Goal: Task Accomplishment & Management: Use online tool/utility

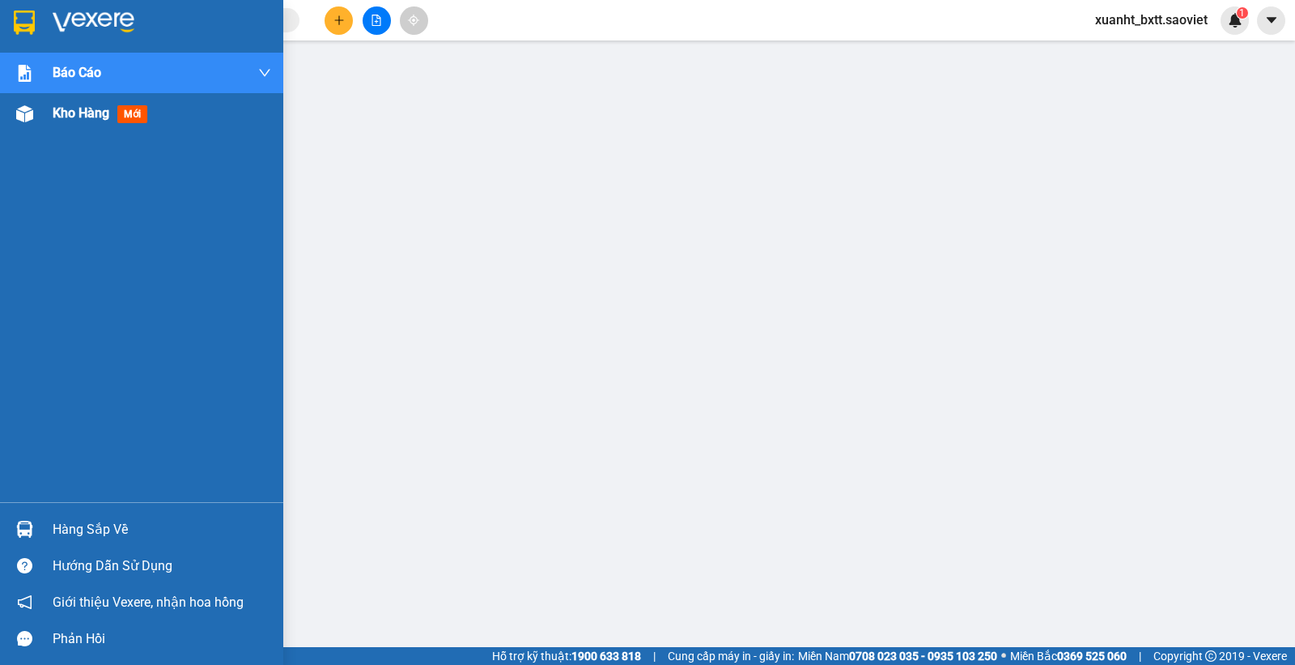
click at [74, 112] on span "Kho hàng" at bounding box center [81, 112] width 57 height 15
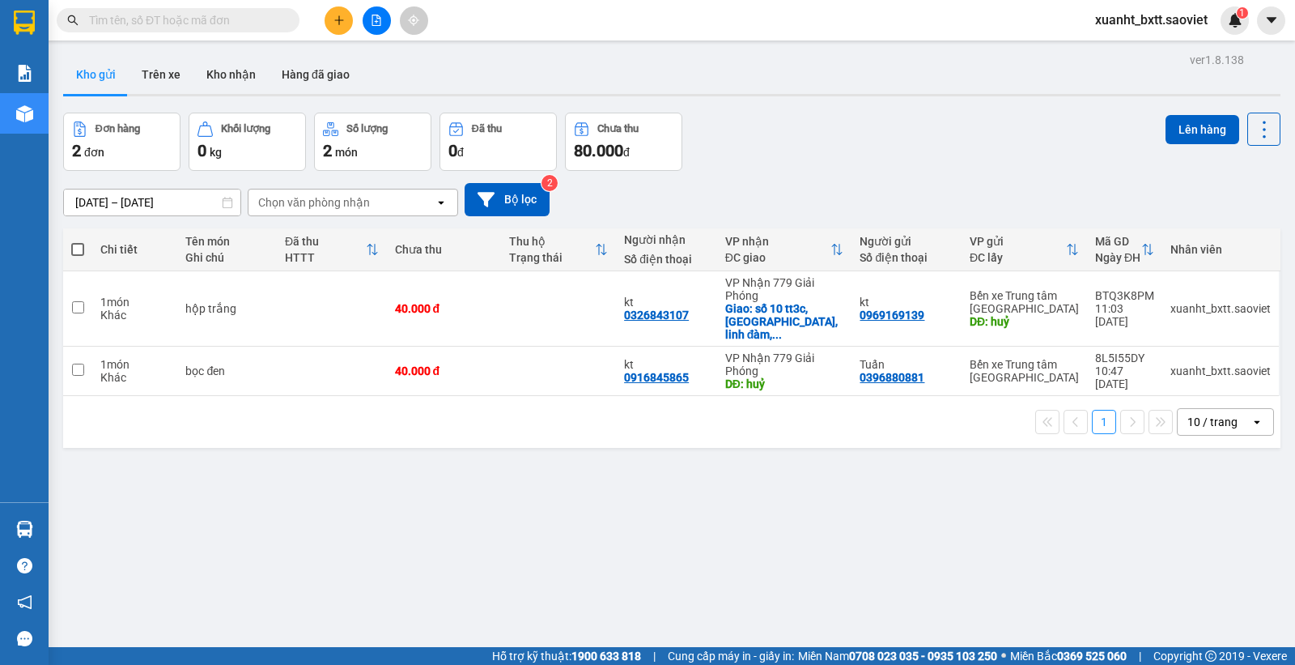
click at [1133, 16] on span "xuanht_bxtt.saoviet" at bounding box center [1151, 20] width 138 height 20
click at [1117, 49] on span "Đăng xuất" at bounding box center [1159, 50] width 104 height 18
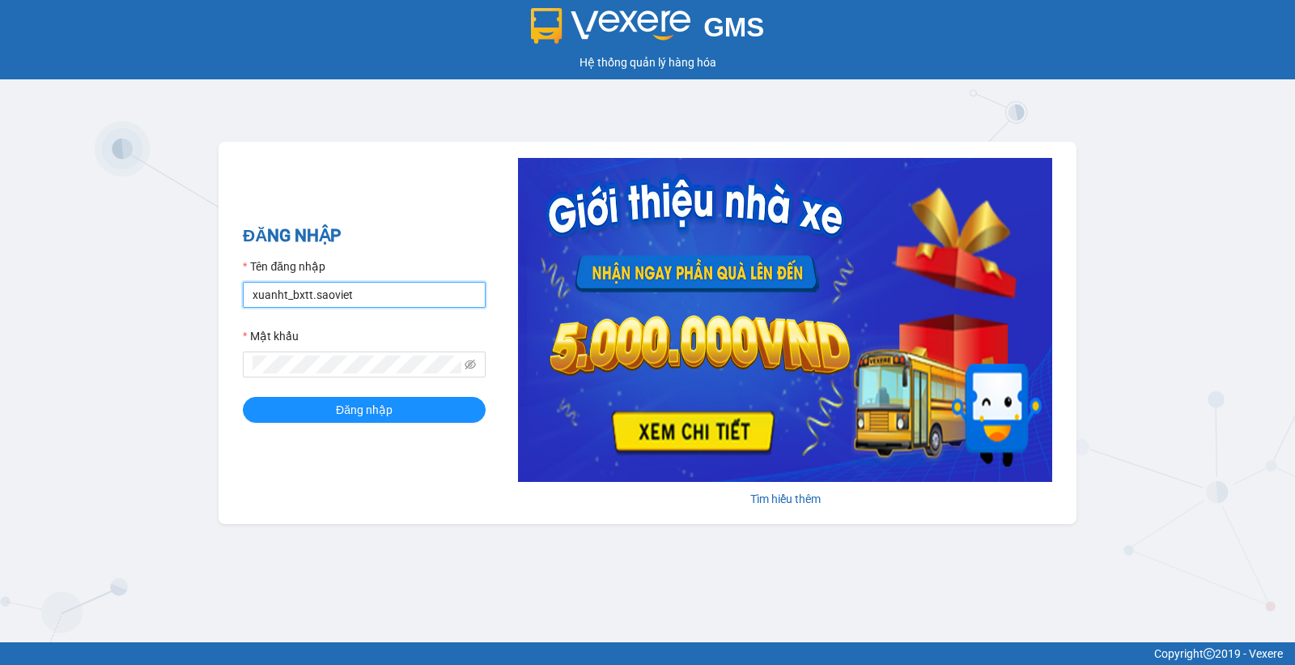
click at [349, 295] on input "xuanht_bxtt.saoviet" at bounding box center [364, 295] width 243 height 26
type input "luongtv_bxtt.saoviet"
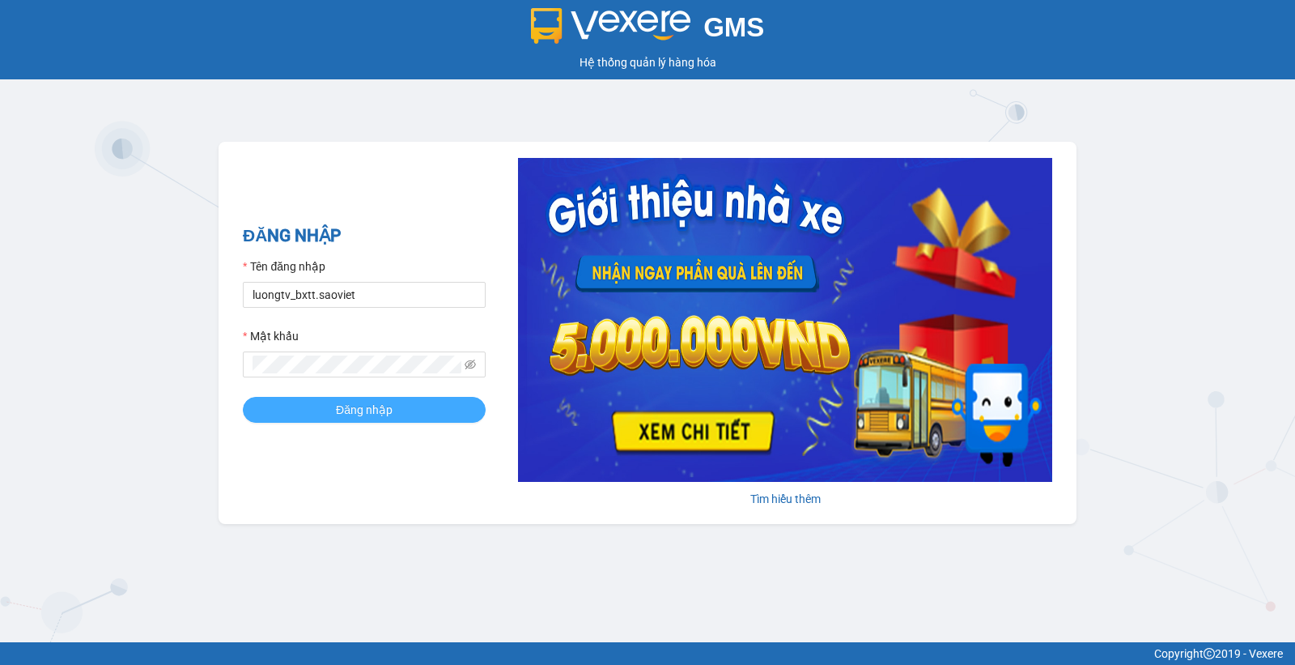
click at [387, 413] on span "Đăng nhập" at bounding box center [364, 410] width 57 height 18
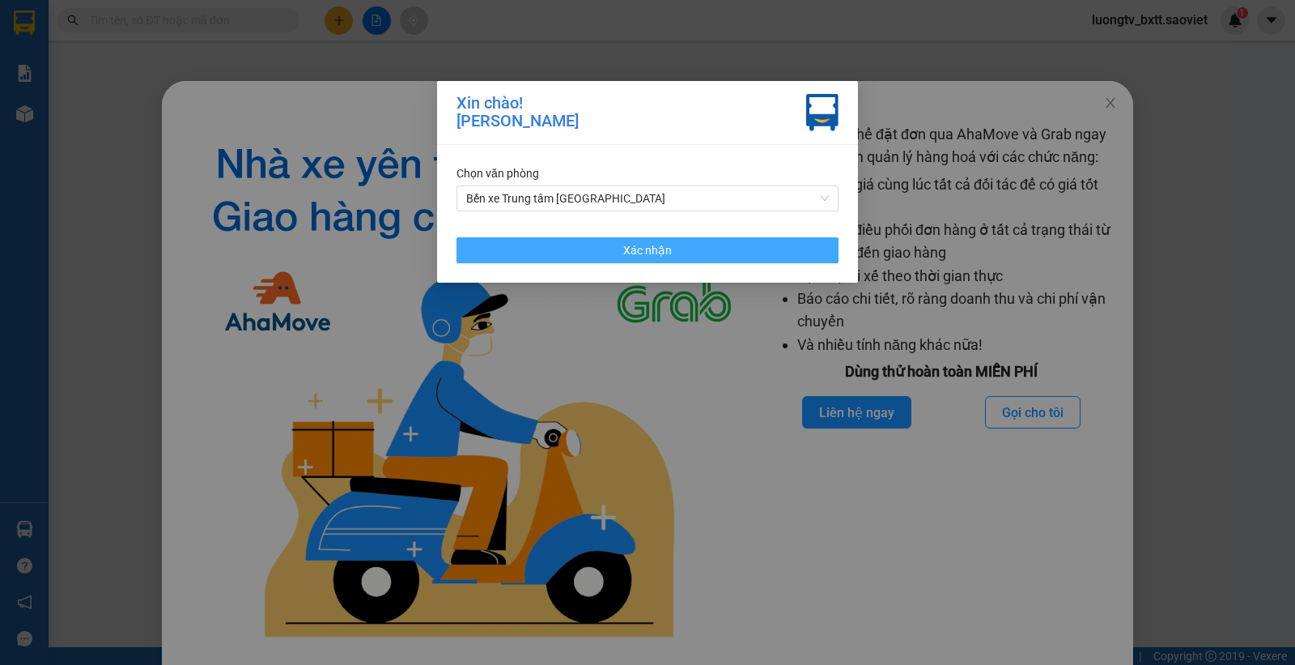
click at [636, 259] on span "Xác nhận" at bounding box center [647, 250] width 49 height 18
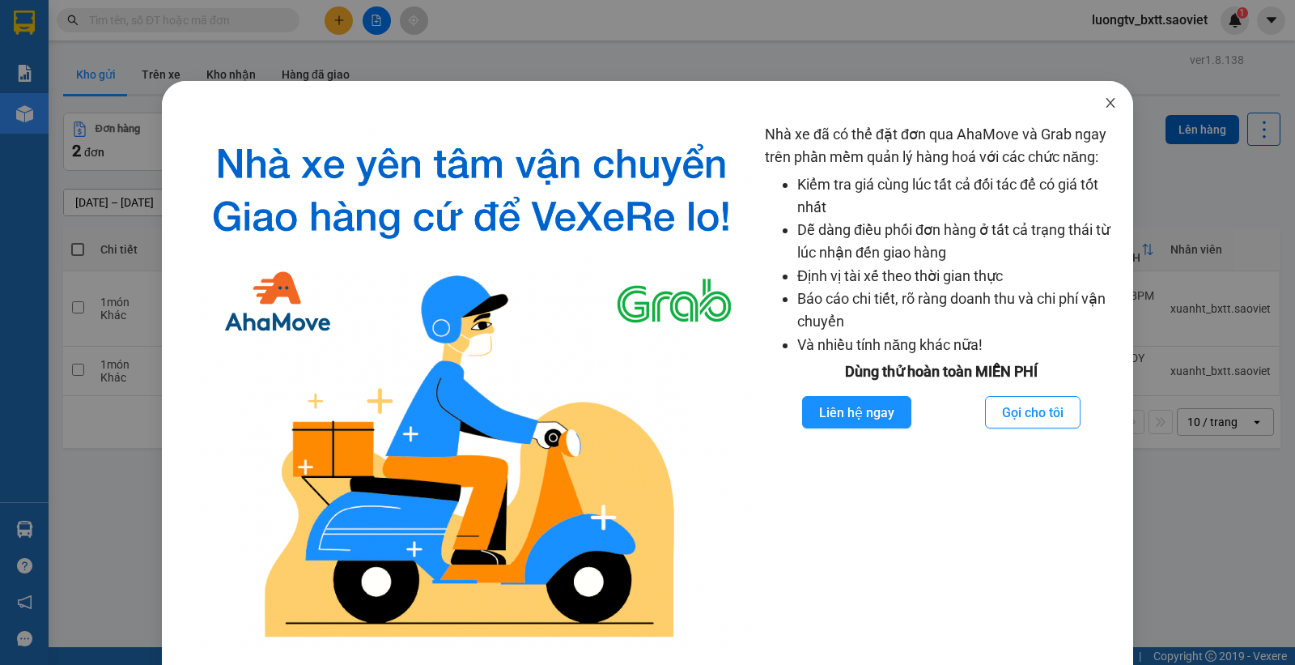
click at [1104, 105] on icon "close" at bounding box center [1110, 102] width 13 height 13
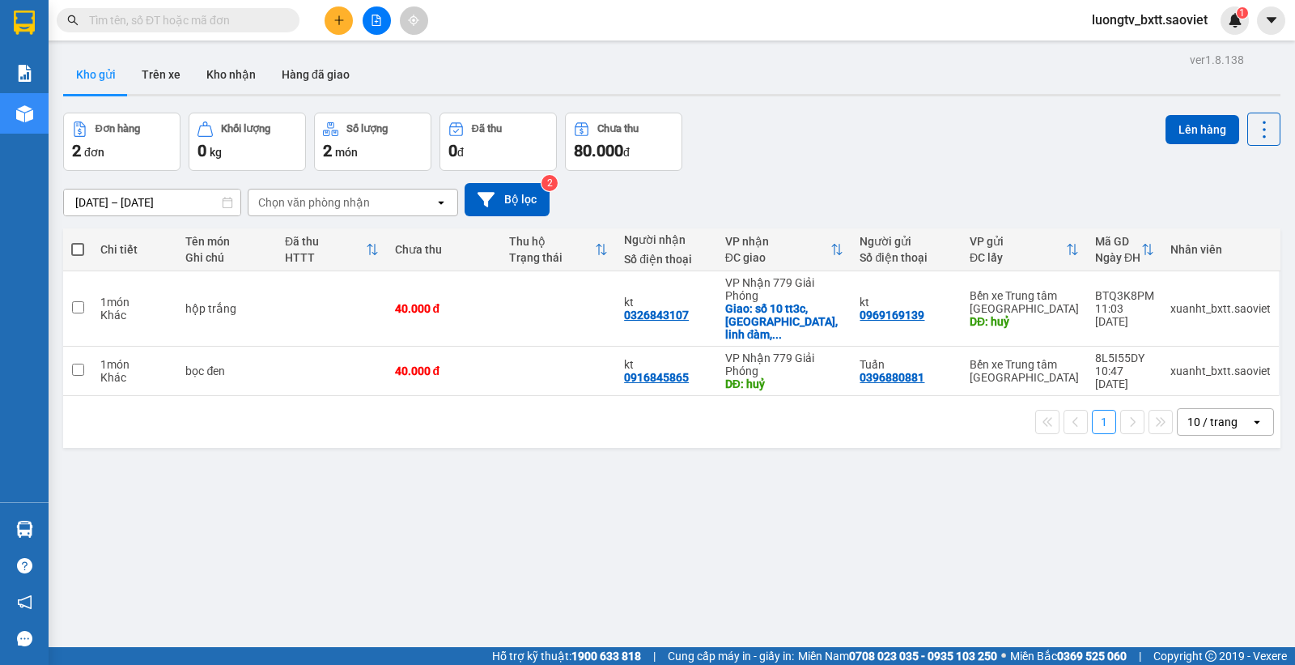
click at [947, 140] on div "Đơn hàng 2 đơn Khối lượng 0 kg Số lượng 2 món Đã thu 0 đ Chưa thu 80.000 đ Lên …" at bounding box center [672, 142] width 1218 height 58
click at [167, 70] on button "Trên xe" at bounding box center [161, 74] width 65 height 39
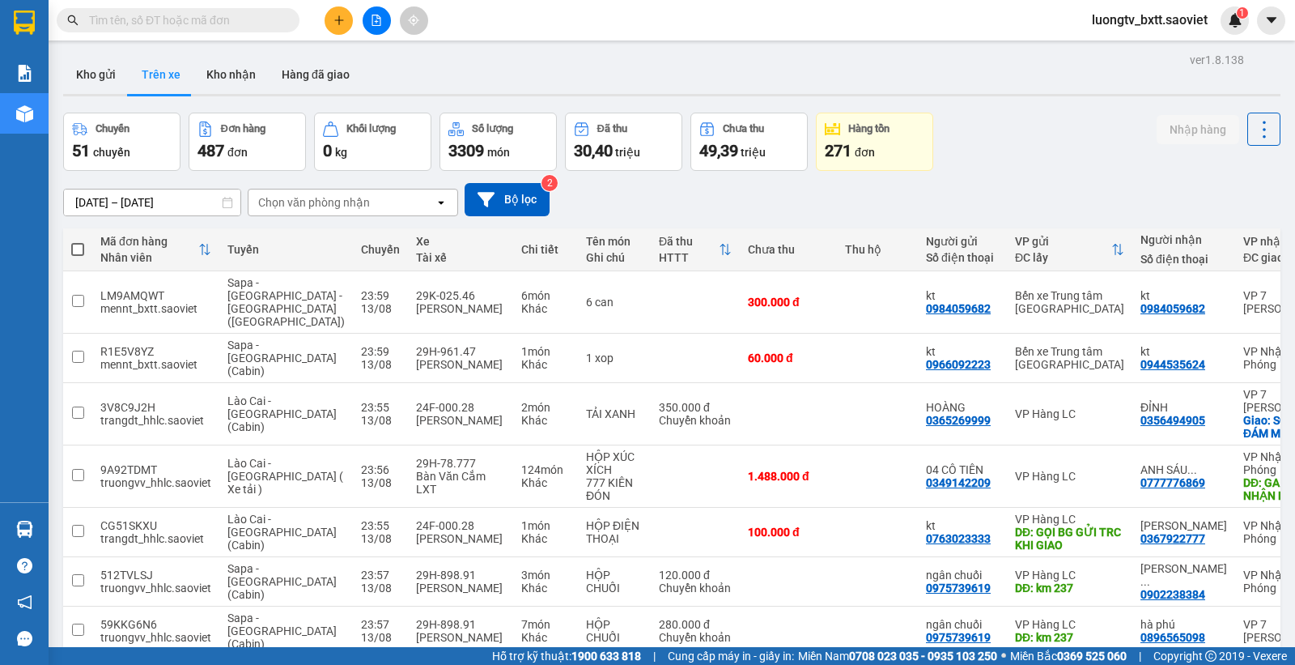
click at [352, 201] on div "Chọn văn phòng nhận" at bounding box center [314, 202] width 112 height 16
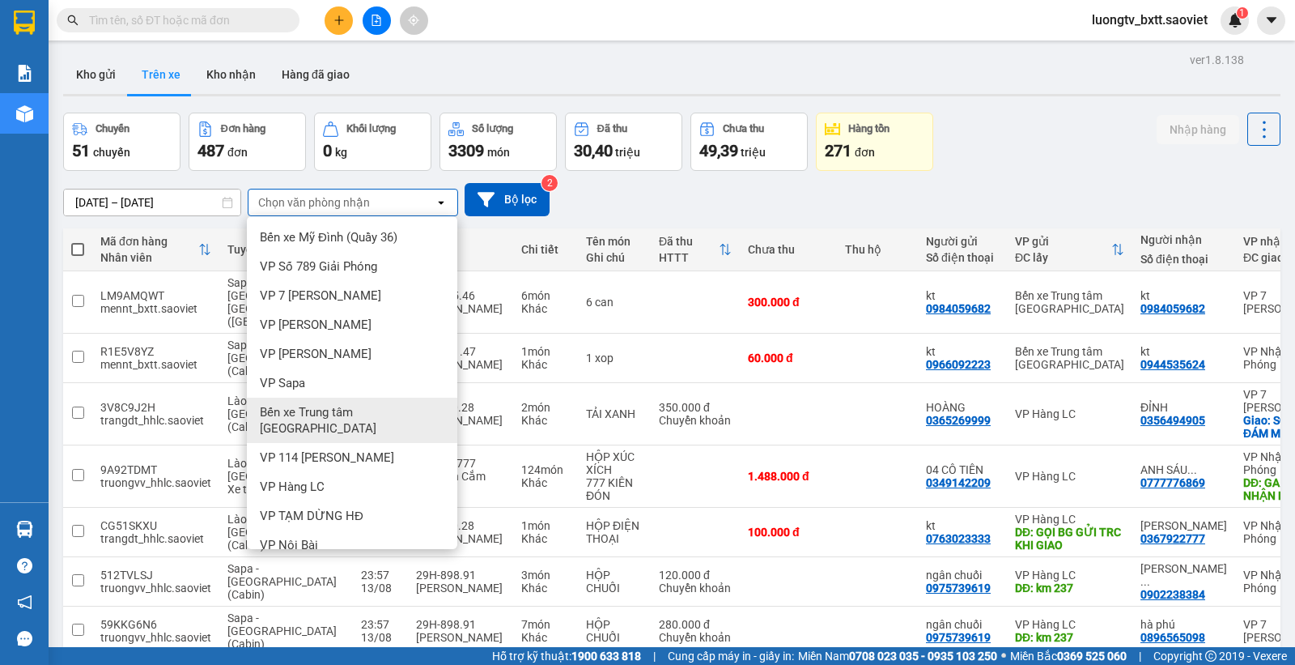
click at [354, 404] on span "Bến xe Trung tâm Lào Cai" at bounding box center [355, 420] width 191 height 32
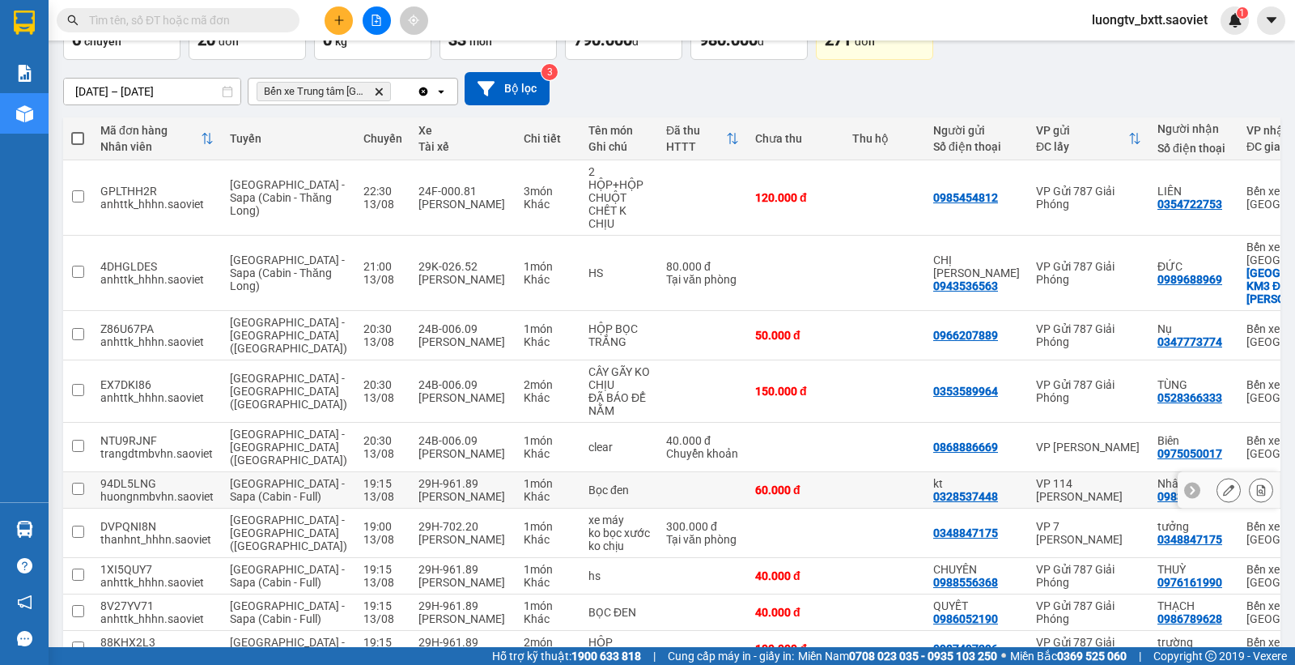
scroll to position [219, 0]
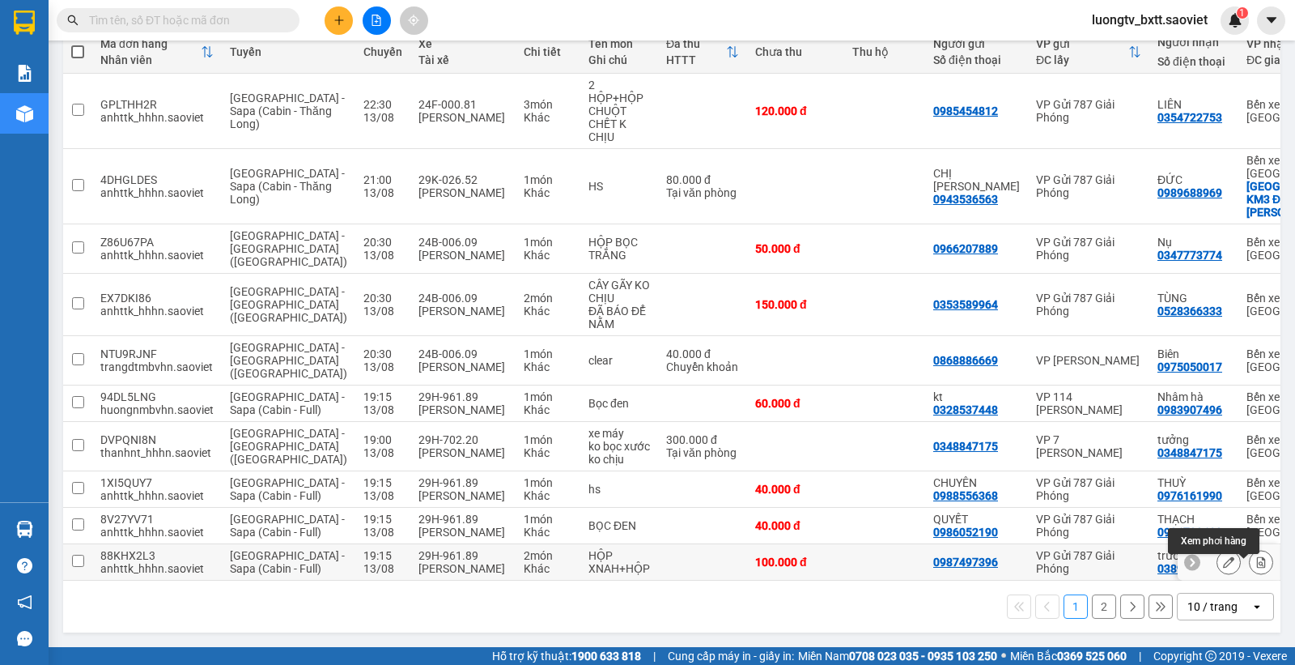
click at [1256, 556] on icon at bounding box center [1261, 561] width 11 height 11
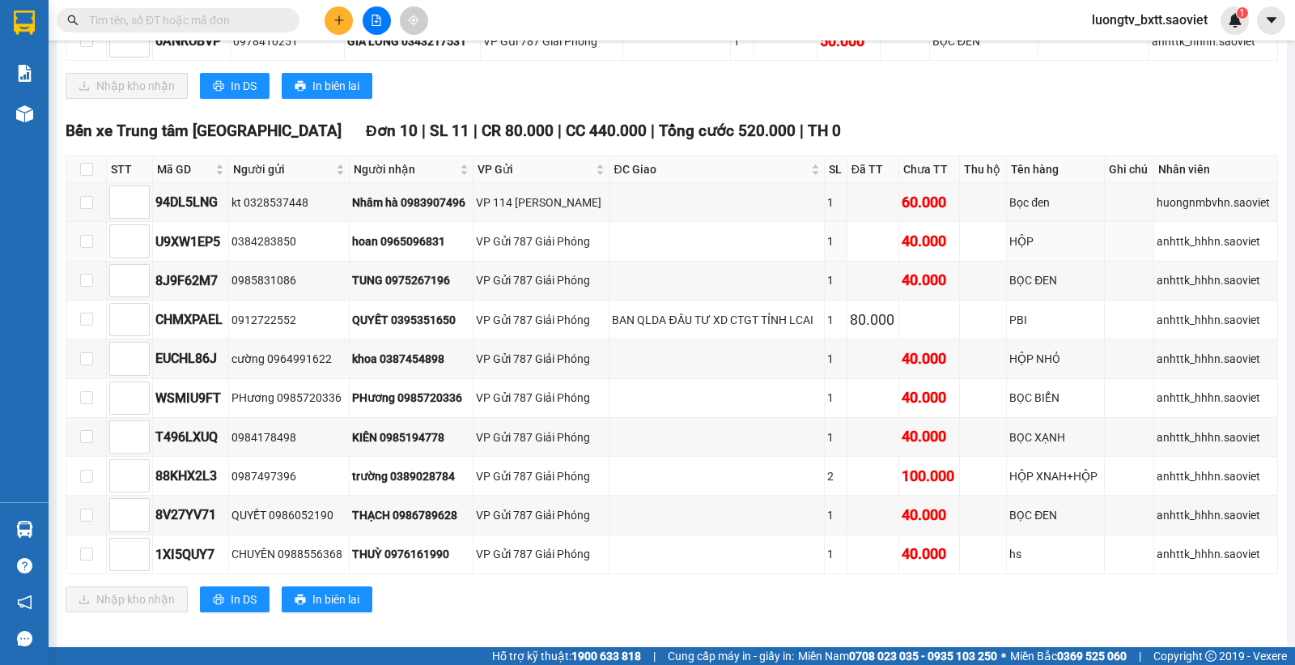
scroll to position [3989, 0]
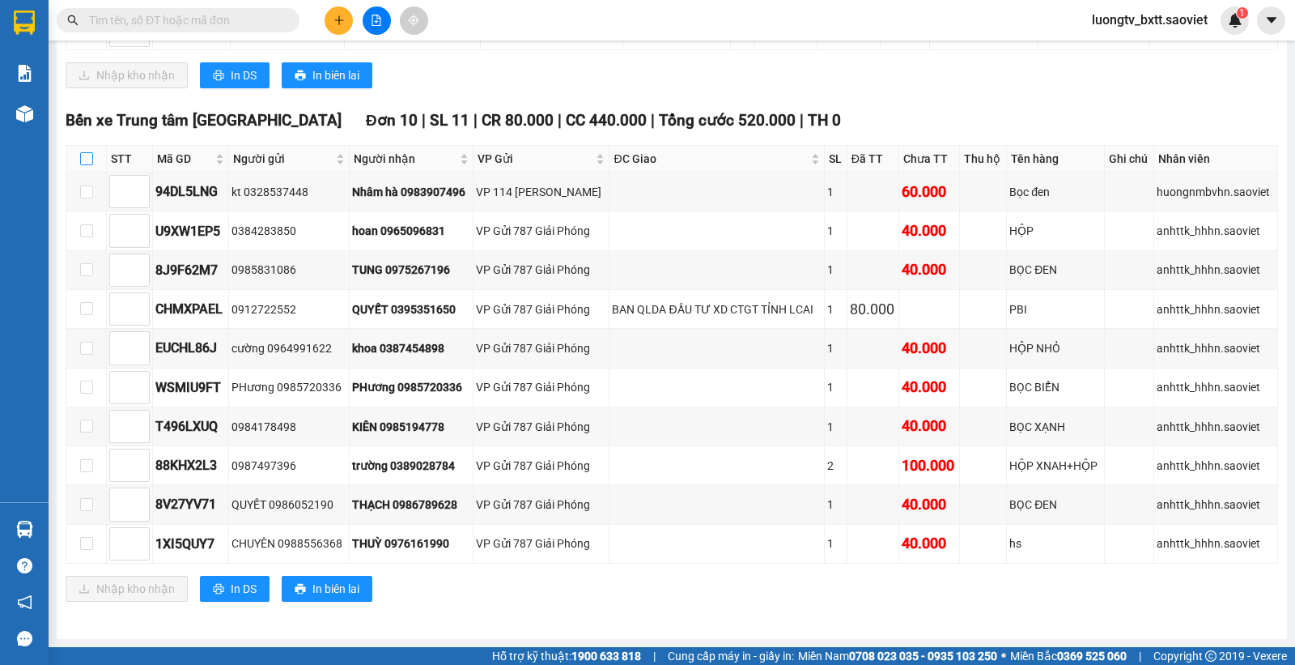
click at [90, 154] on input "checkbox" at bounding box center [86, 158] width 13 height 13
checkbox input "true"
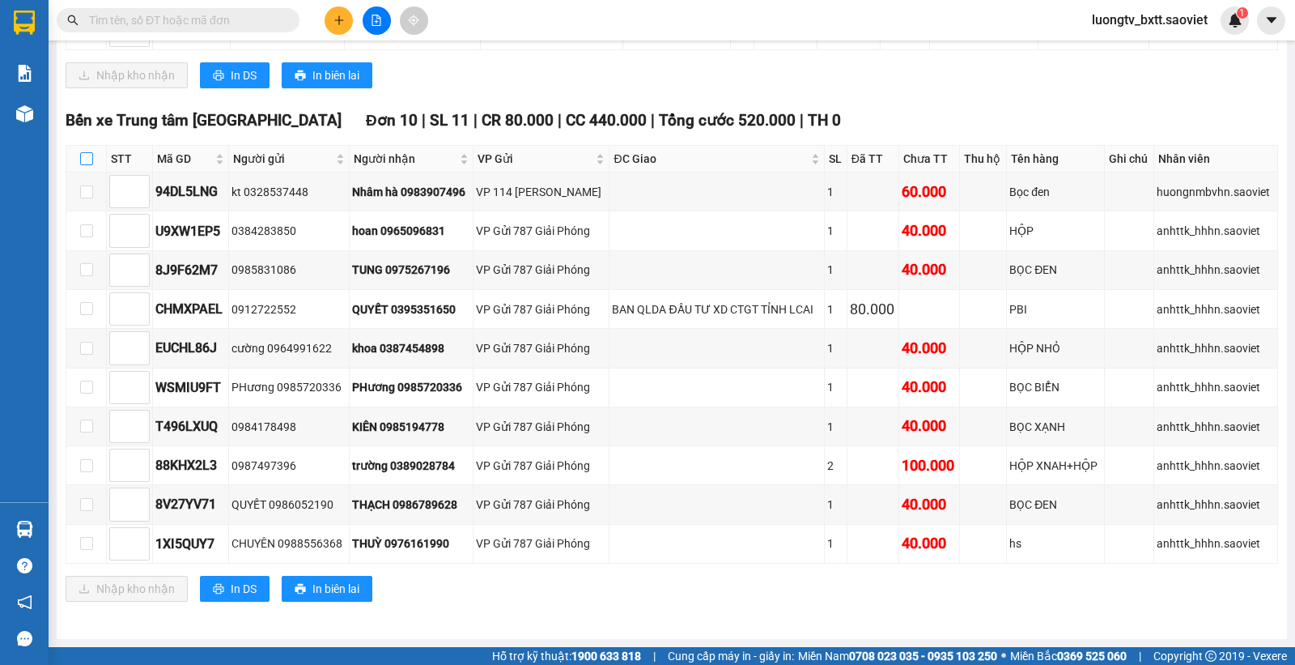
checkbox input "true"
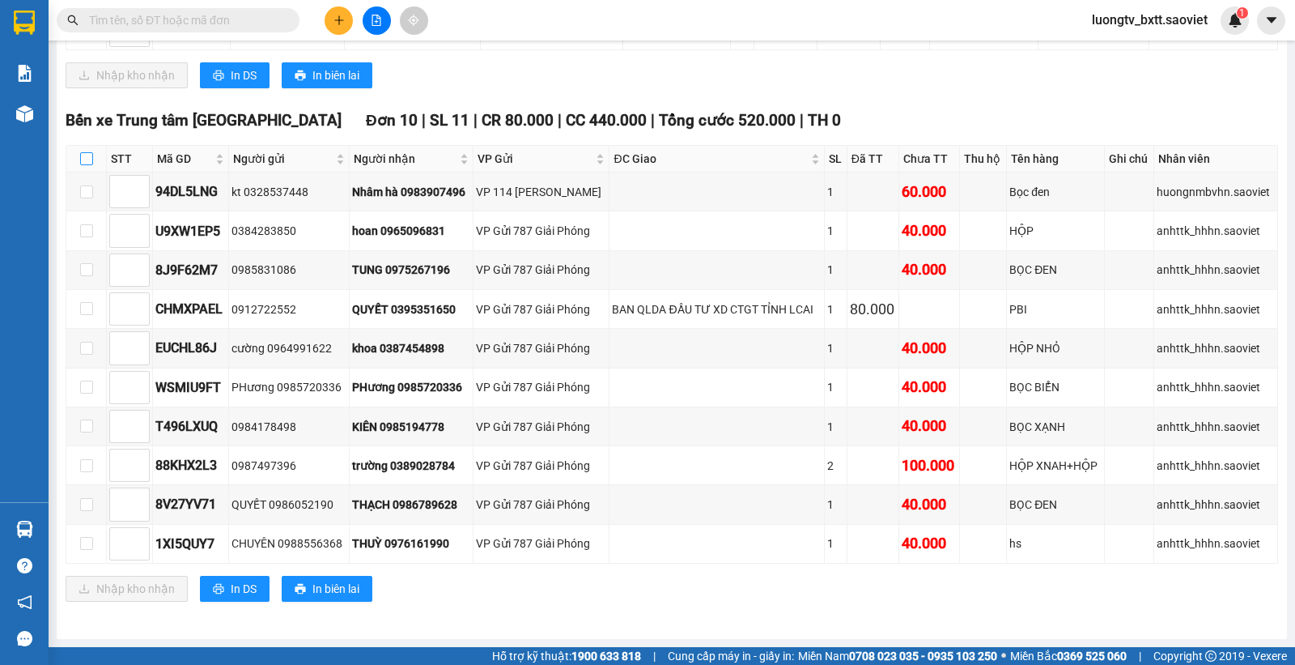
checkbox input "true"
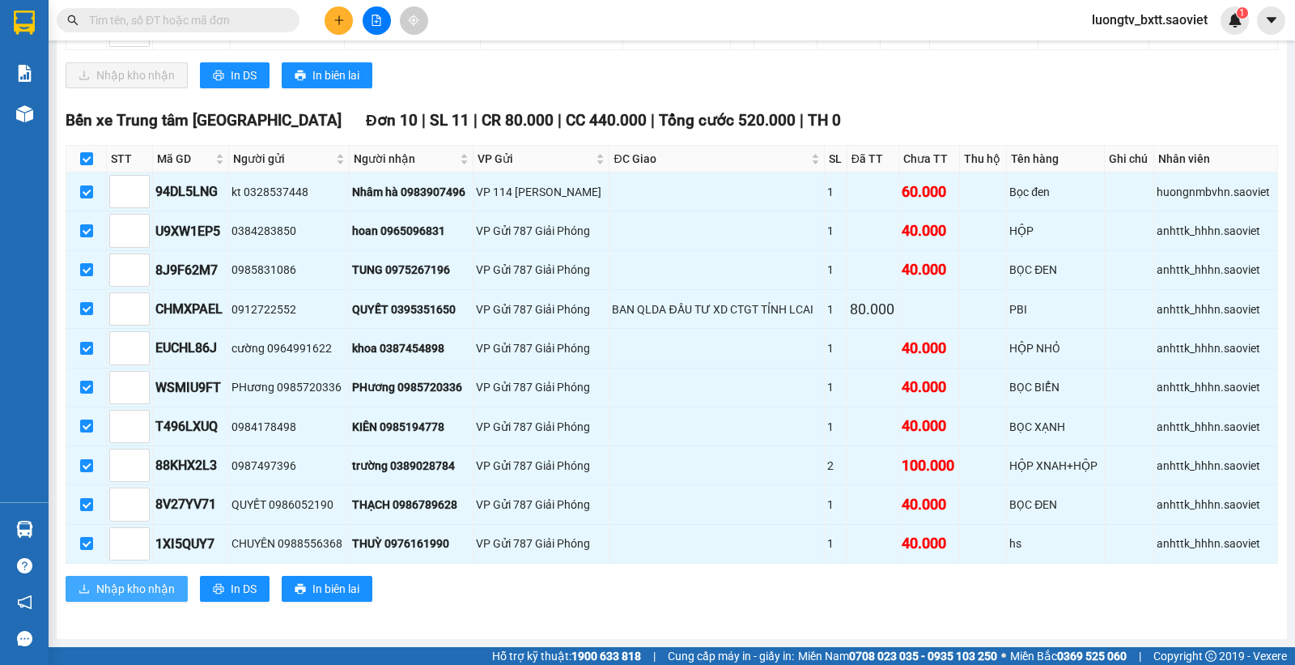
click at [120, 589] on span "Nhập kho nhận" at bounding box center [135, 589] width 79 height 18
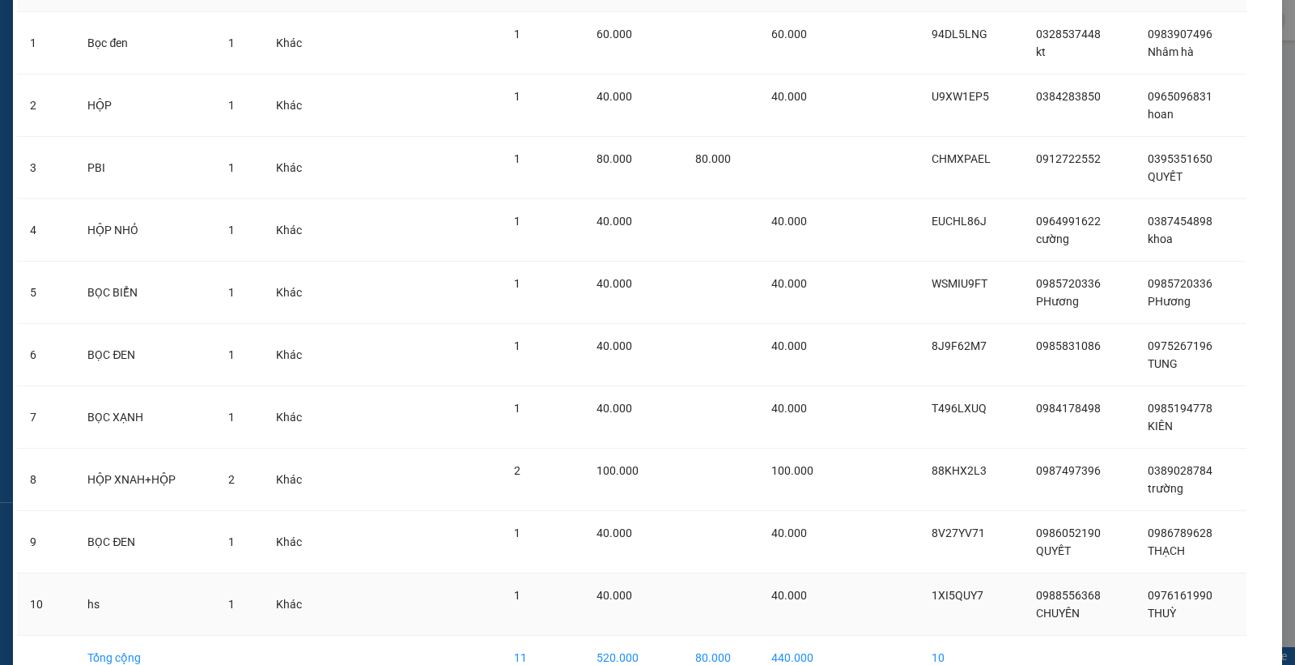
scroll to position [215, 0]
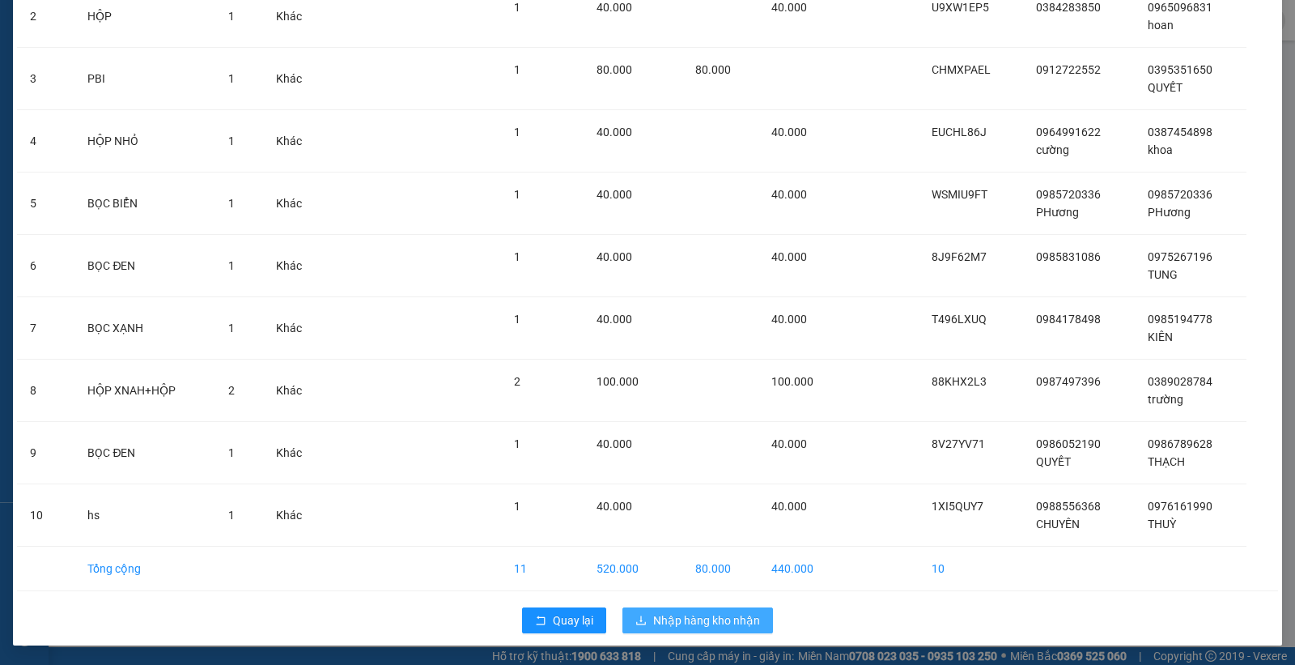
click at [690, 617] on span "Nhập hàng kho nhận" at bounding box center [706, 620] width 107 height 18
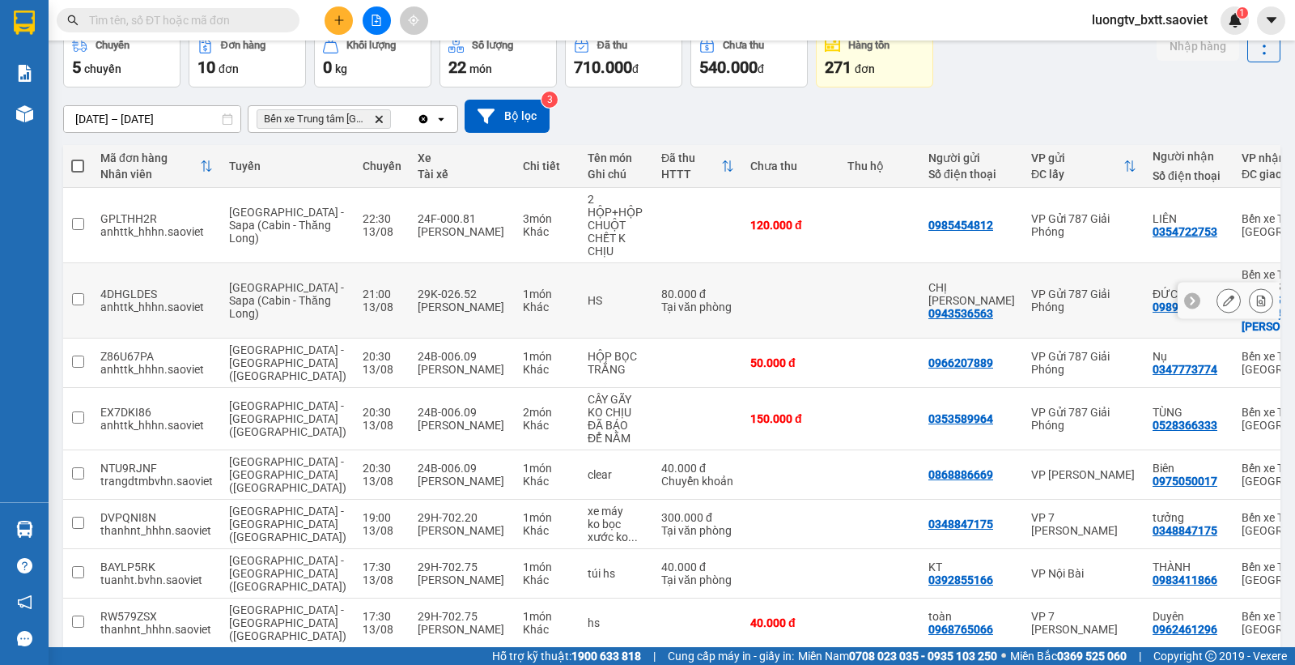
scroll to position [168, 0]
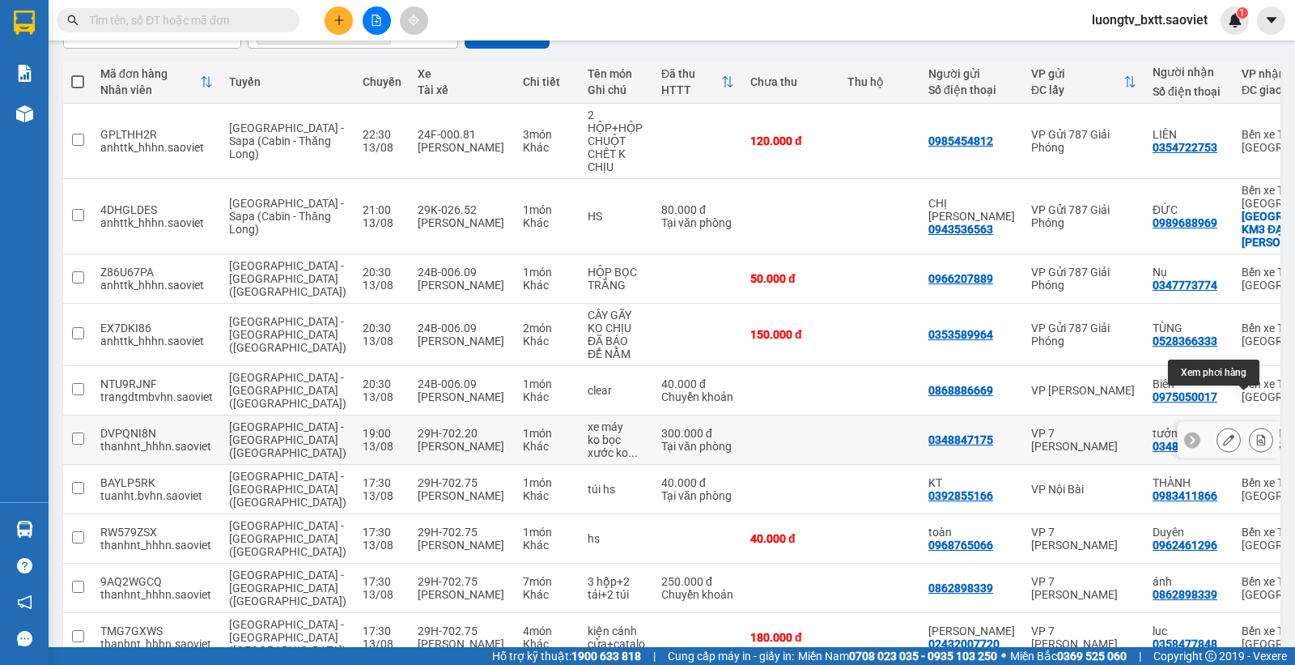
click at [1257, 434] on icon at bounding box center [1261, 439] width 9 height 11
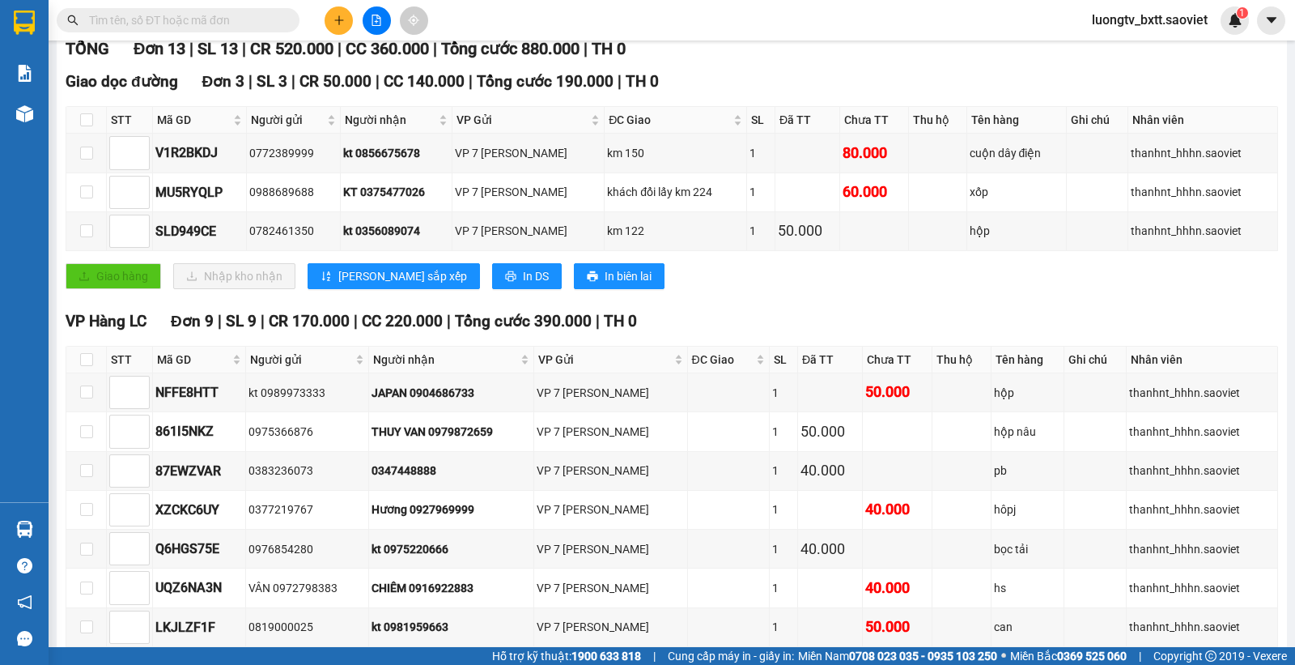
scroll to position [564, 0]
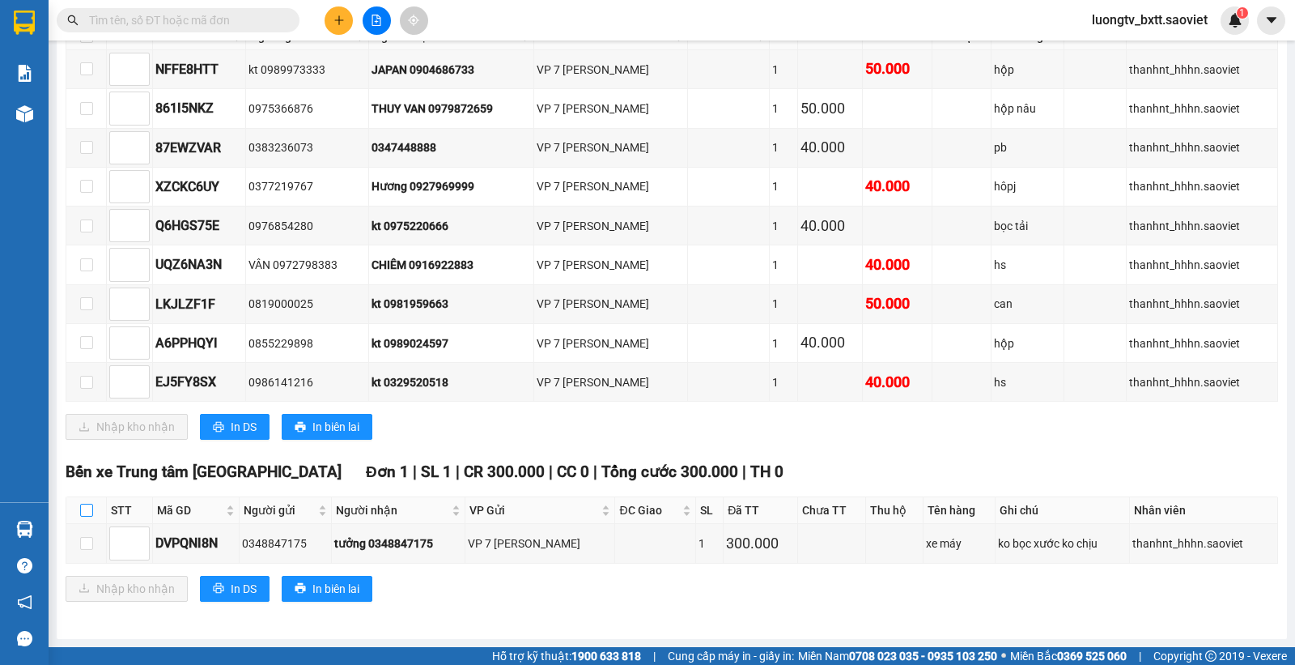
click at [83, 508] on input "checkbox" at bounding box center [86, 510] width 13 height 13
checkbox input "true"
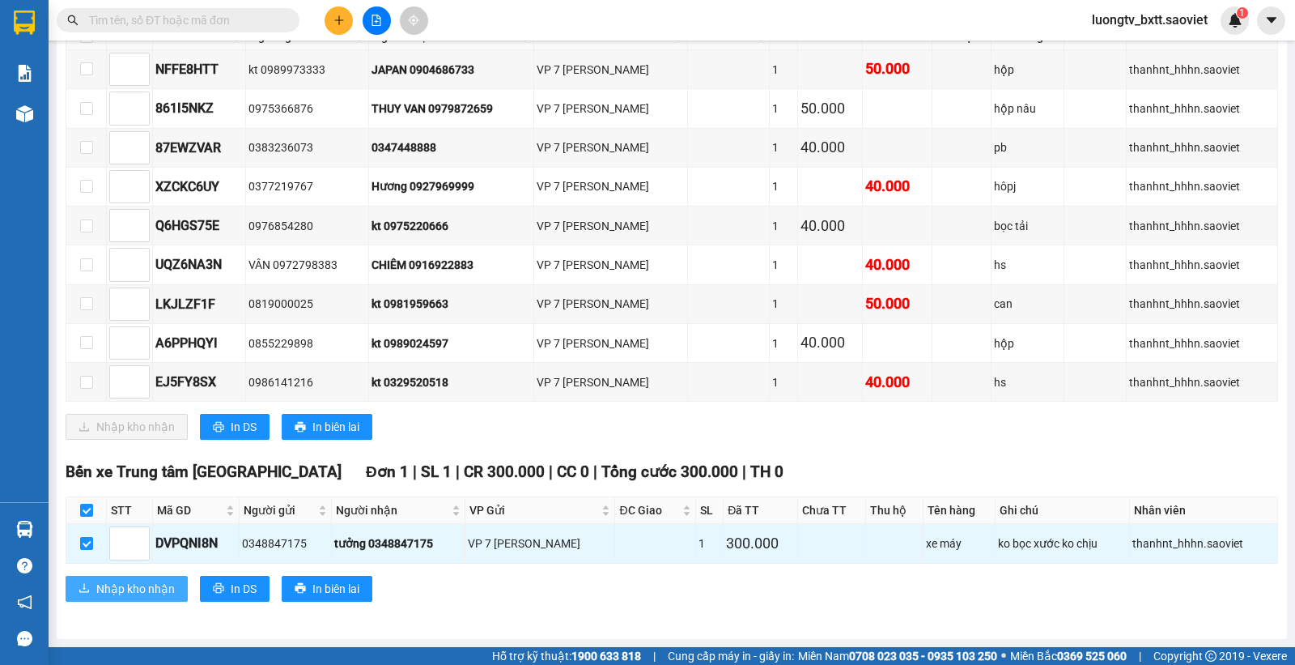
click at [107, 580] on span "Nhập kho nhận" at bounding box center [135, 589] width 79 height 18
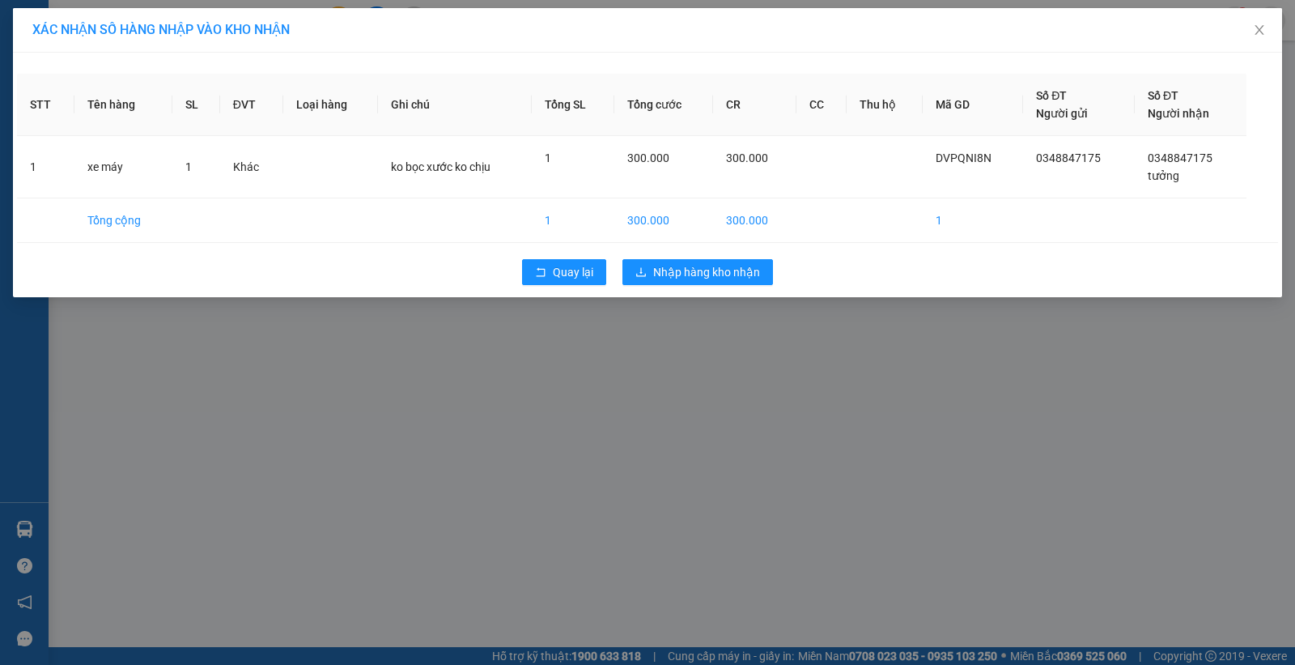
click at [686, 253] on div "Quay lại Nhập hàng kho nhận" at bounding box center [647, 272] width 1261 height 42
click at [691, 277] on span "Nhập hàng kho nhận" at bounding box center [706, 272] width 107 height 18
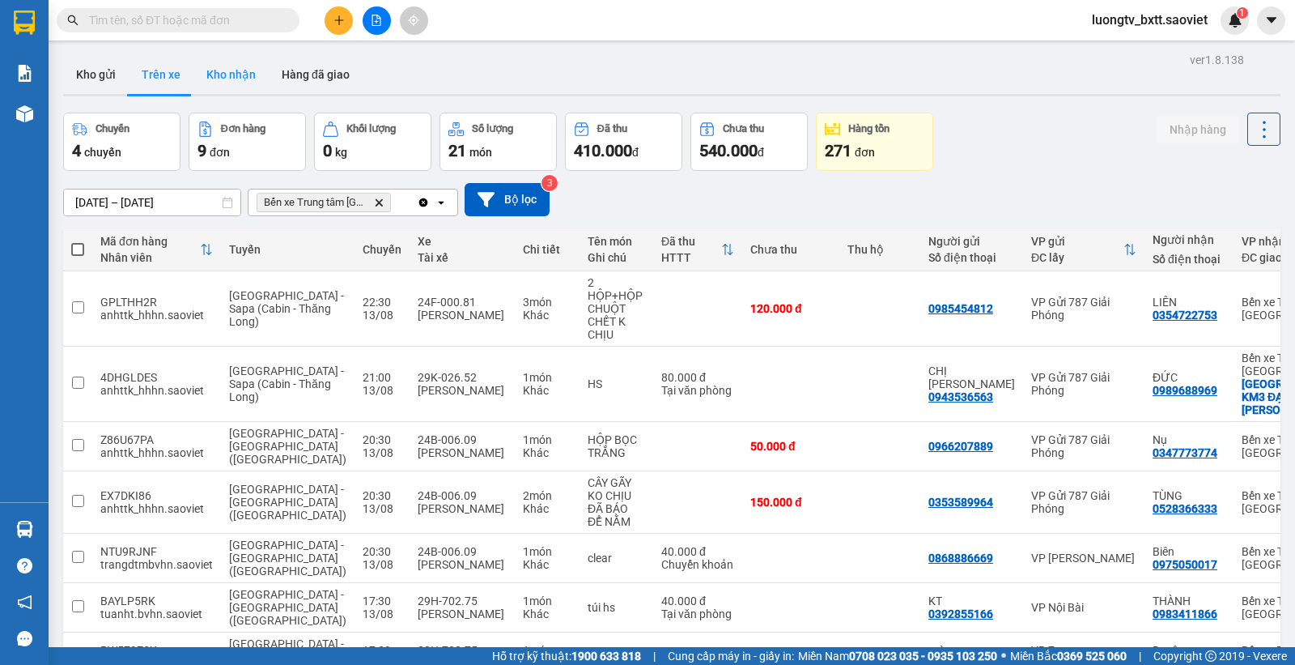
click at [223, 82] on button "Kho nhận" at bounding box center [230, 74] width 75 height 39
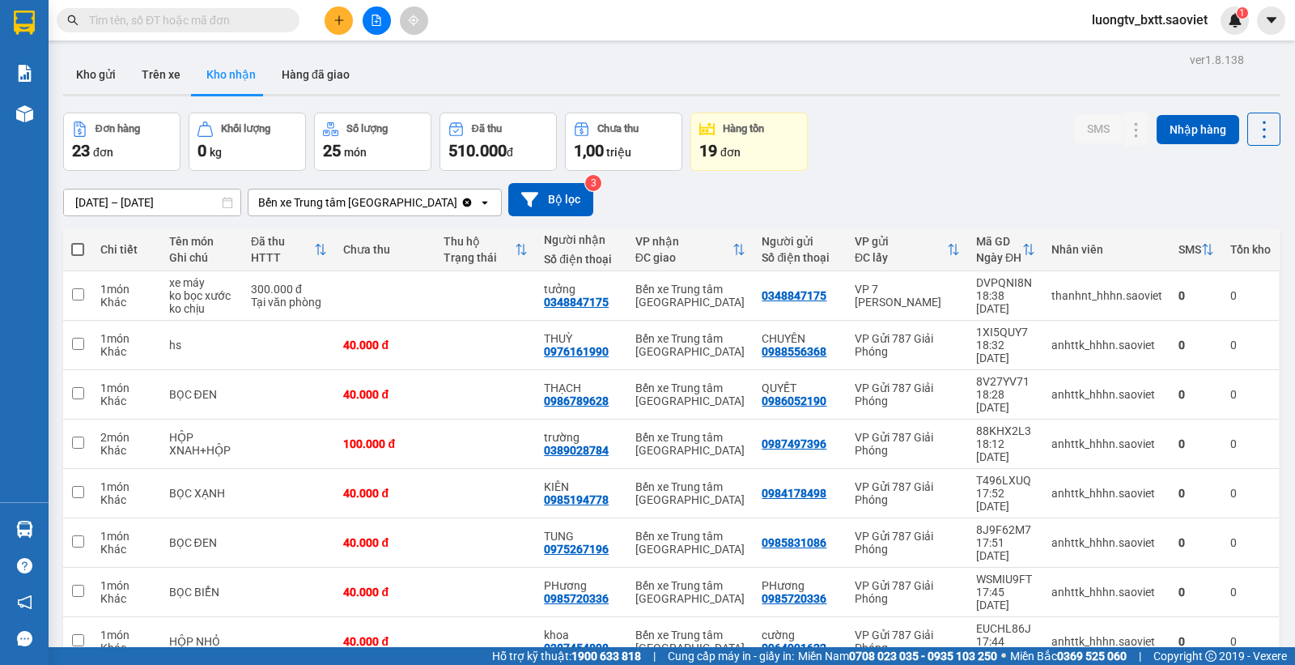
click at [929, 124] on div "Đơn hàng 23 đơn Khối lượng 0 kg Số lượng 25 món Đã thu 510.000 đ Chưa thu 1,00 …" at bounding box center [672, 142] width 1218 height 58
click at [1099, 295] on icon at bounding box center [1104, 295] width 11 height 11
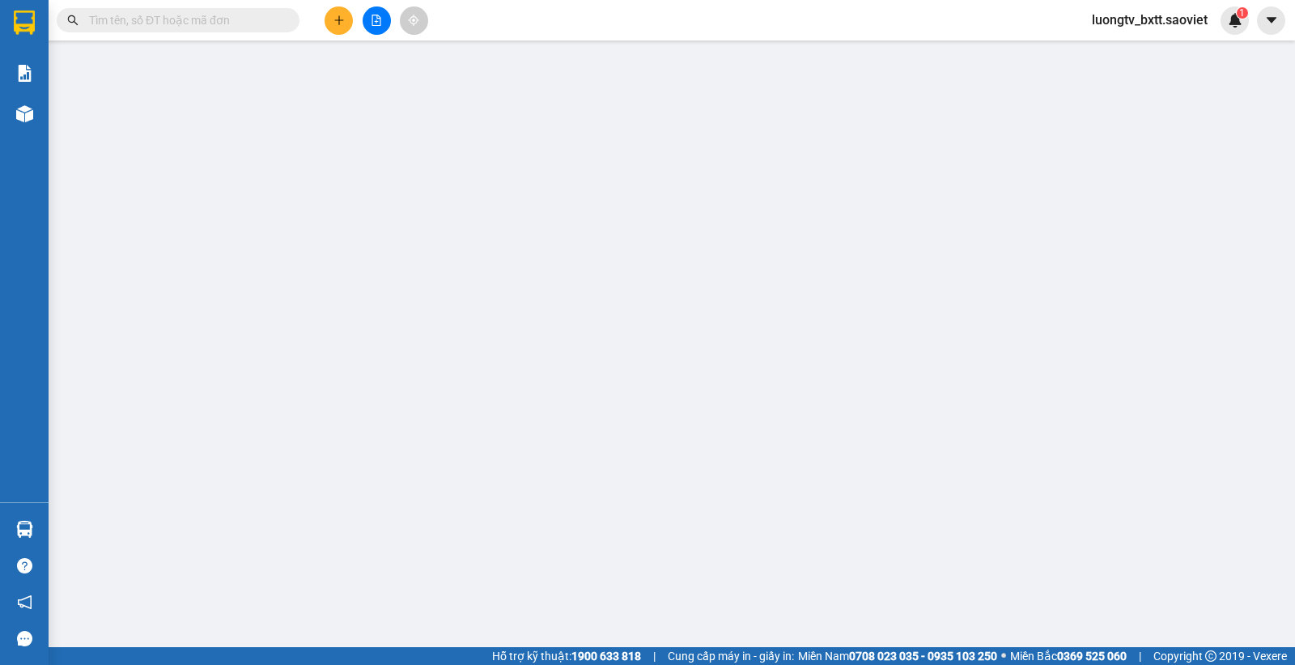
type input "0348847175"
type input "tưởng"
type input "300.000"
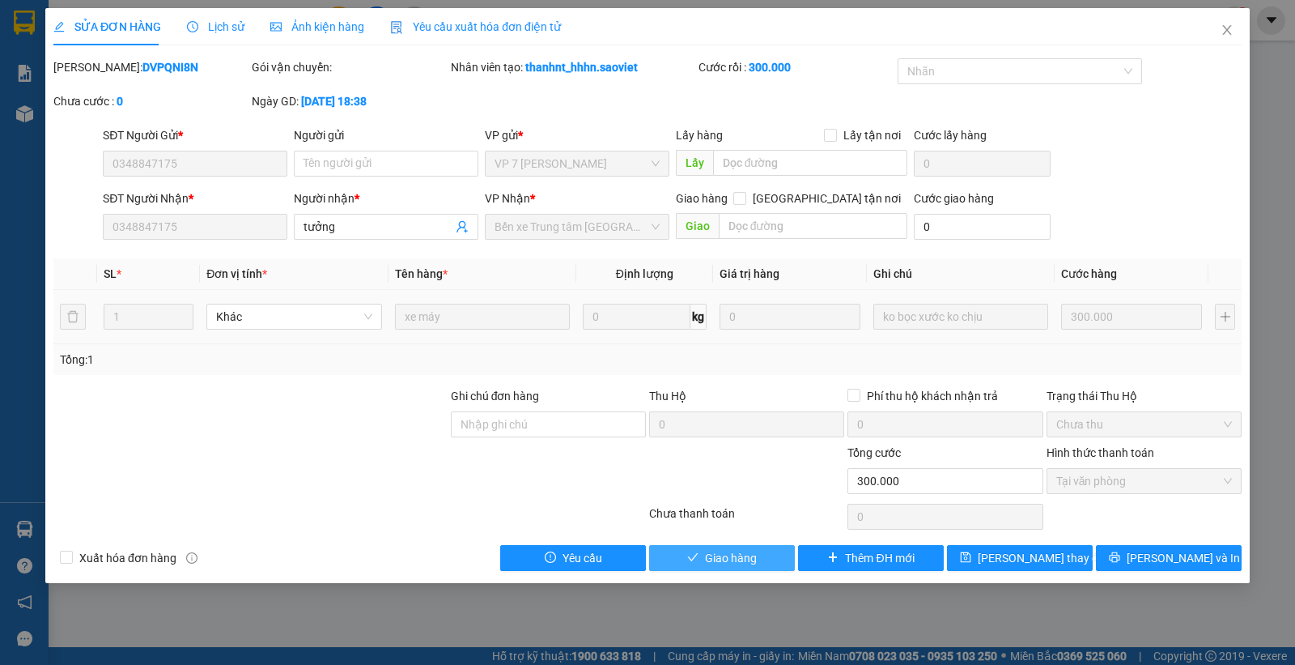
click at [750, 555] on span "Giao hàng" at bounding box center [731, 558] width 52 height 18
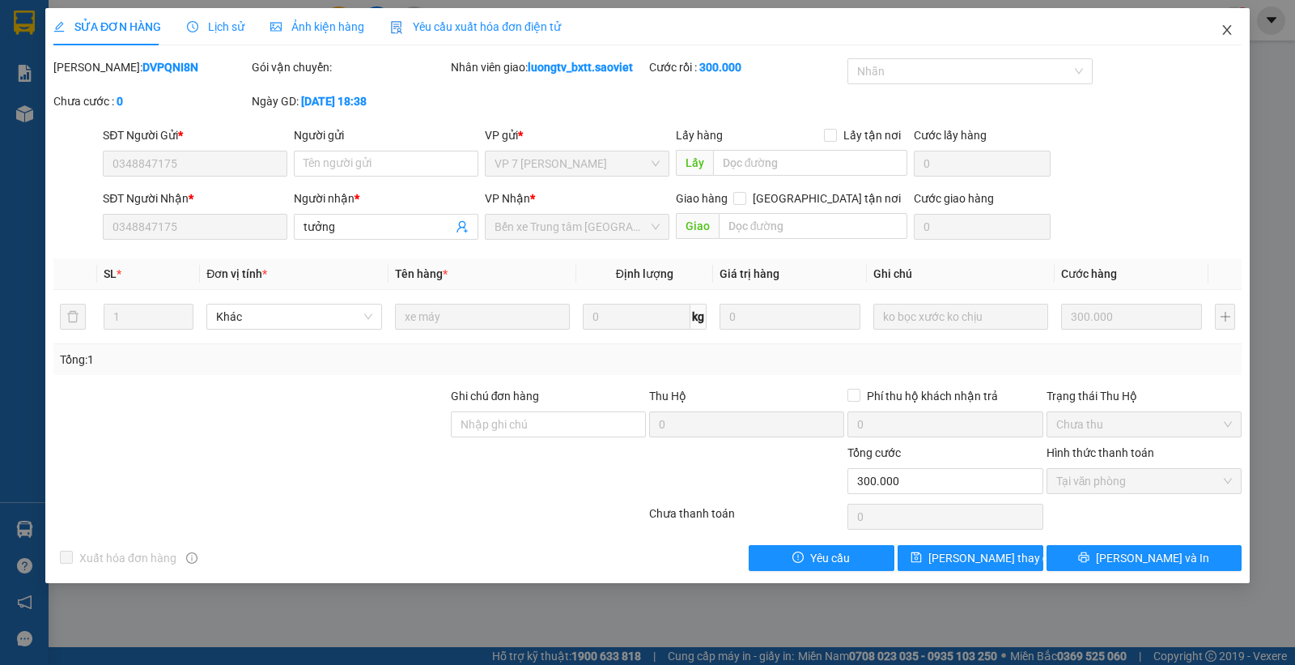
click at [1225, 28] on icon "close" at bounding box center [1226, 30] width 9 height 10
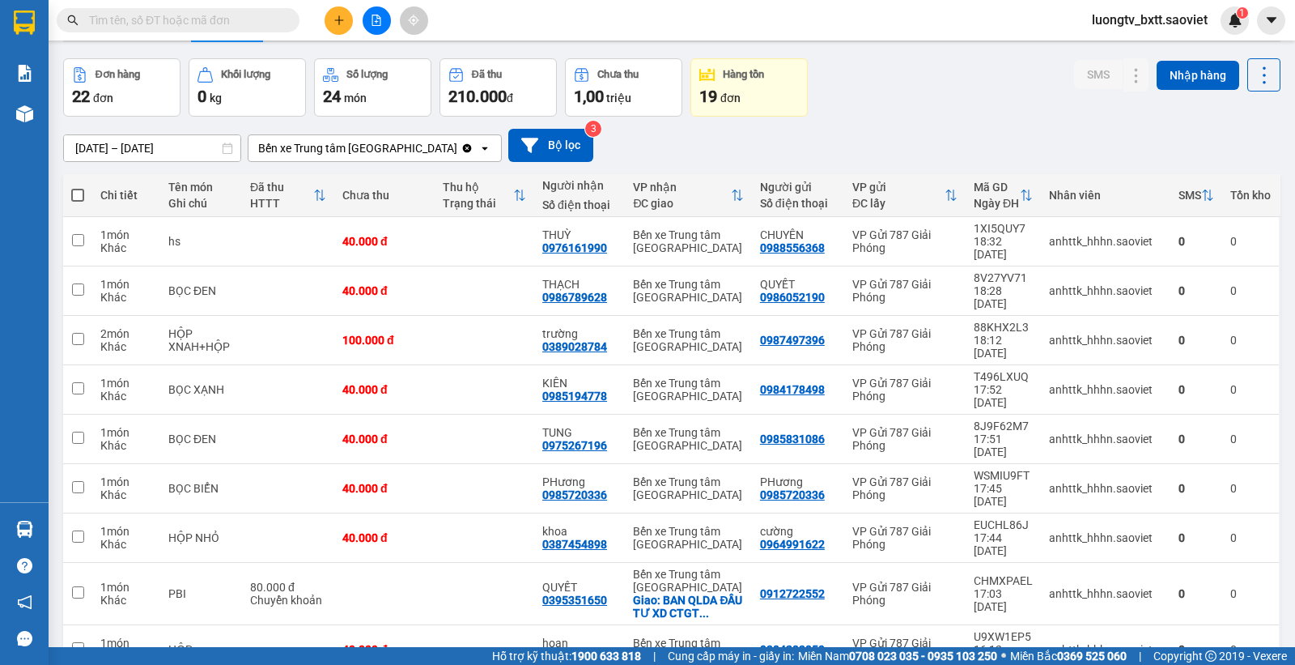
scroll to position [83, 0]
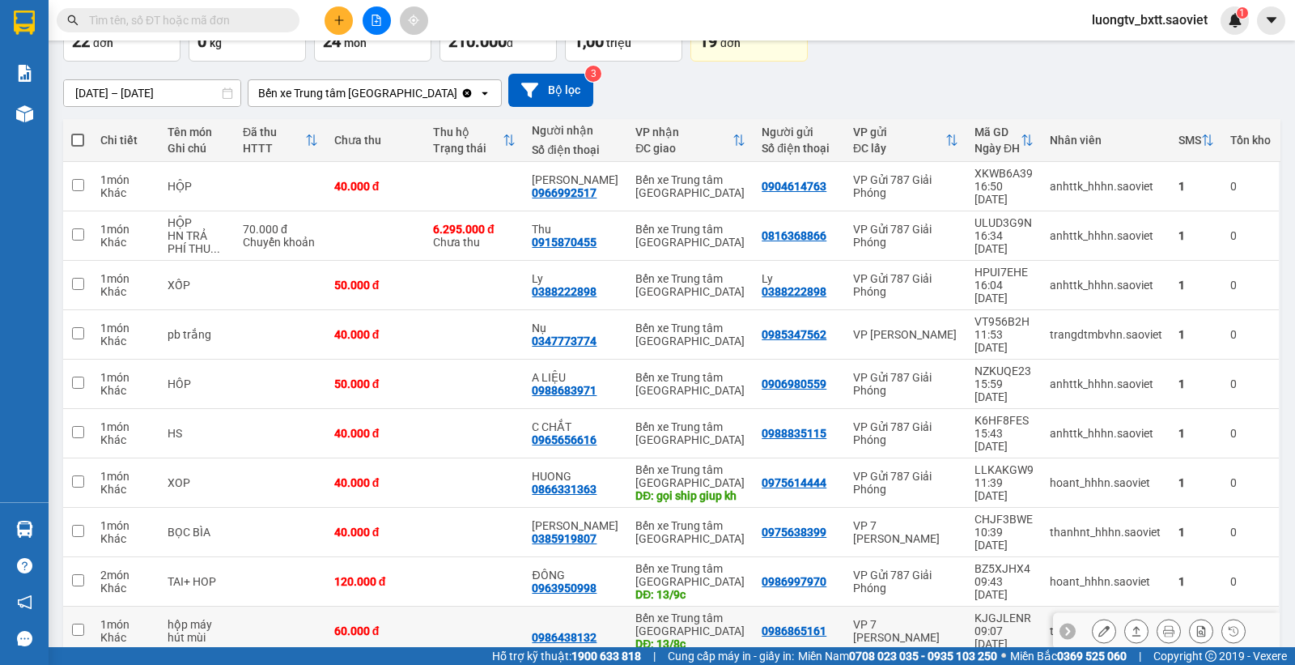
scroll to position [122, 0]
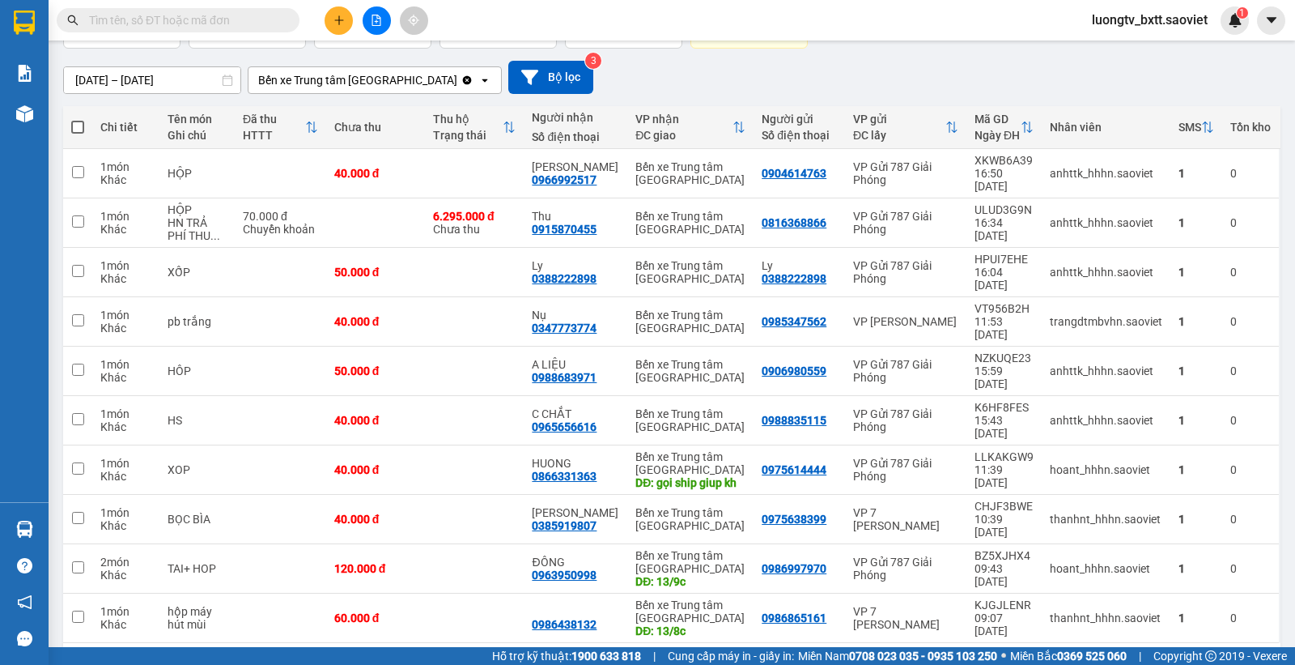
click at [1092, 657] on button "3" at bounding box center [1104, 669] width 24 height 24
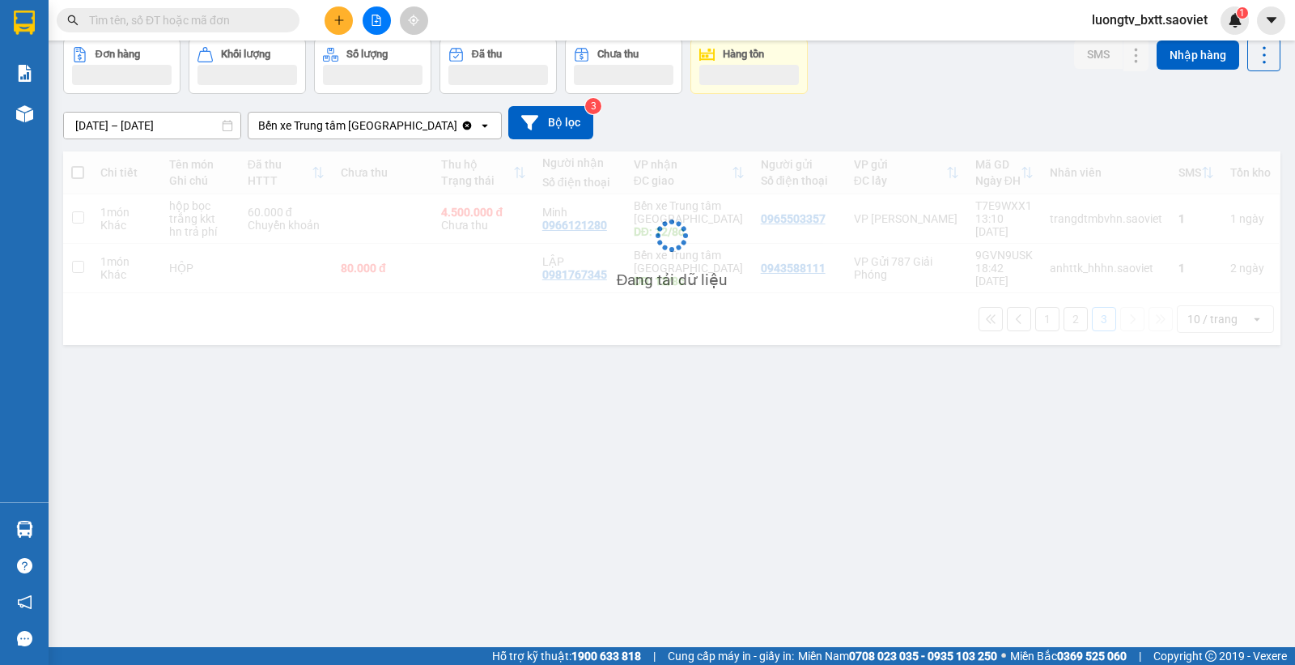
scroll to position [74, 0]
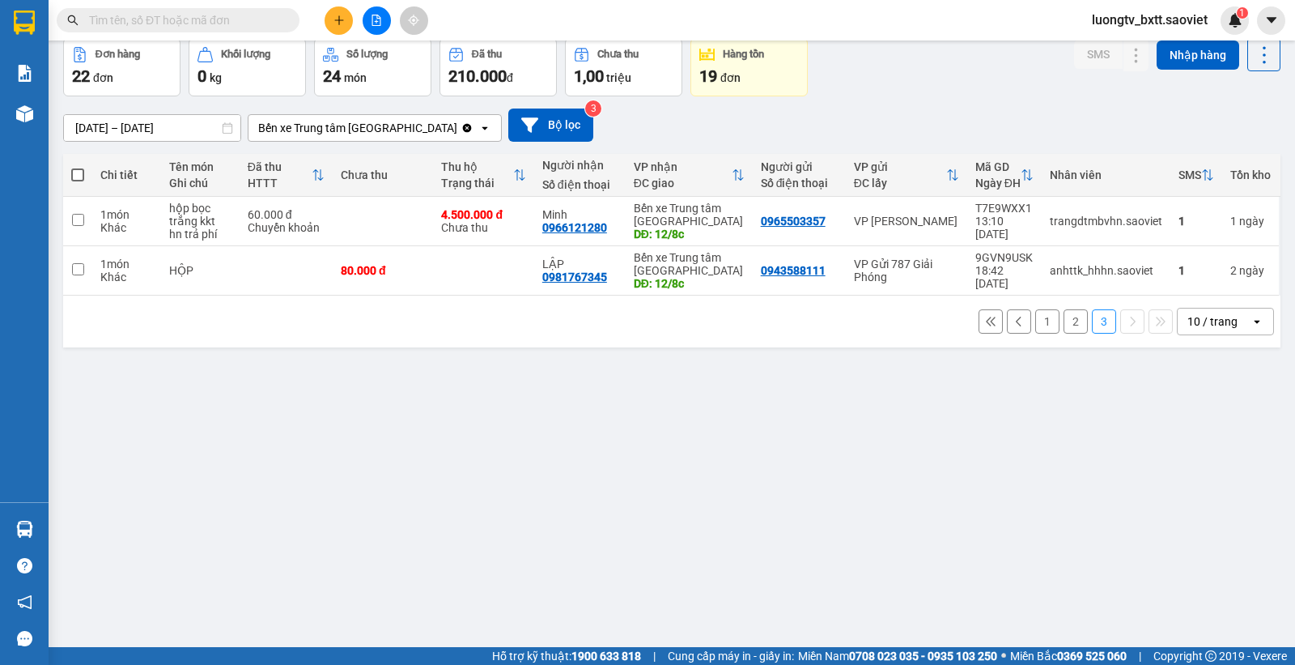
click at [1035, 325] on button "1" at bounding box center [1047, 321] width 24 height 24
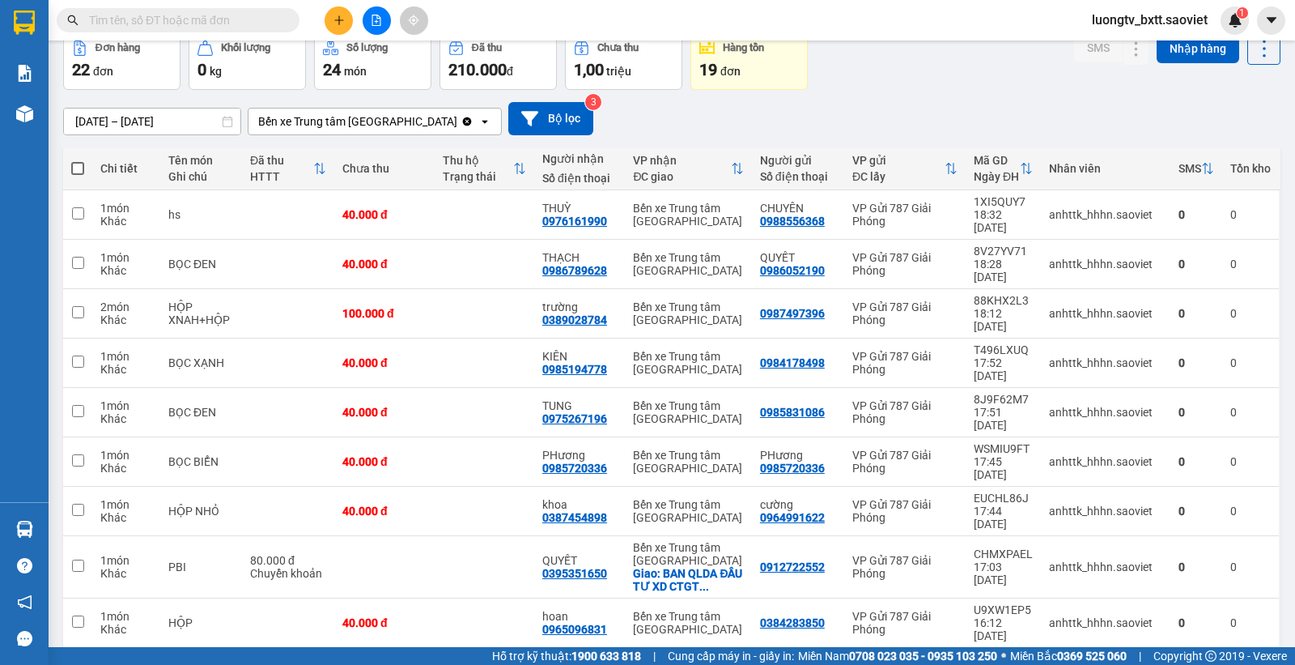
scroll to position [83, 0]
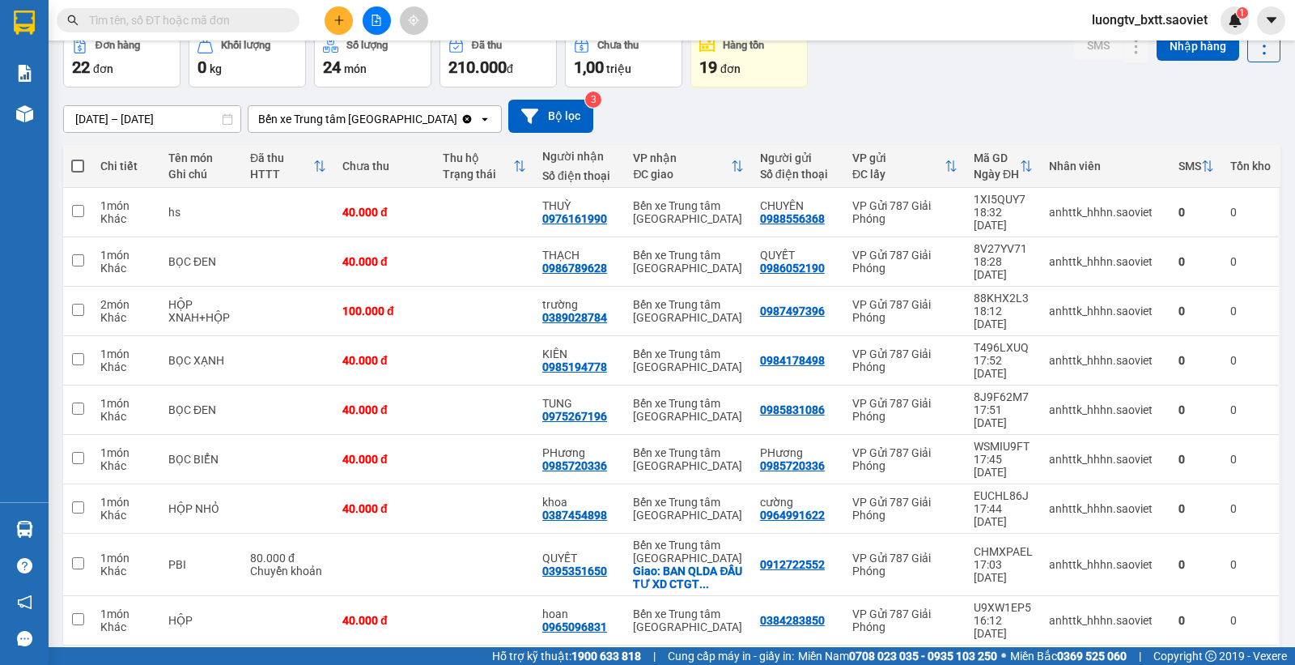
click at [913, 97] on div "12/08/2025 – 14/08/2025 Press the down arrow key to interact with the calendar …" at bounding box center [672, 115] width 1218 height 57
click at [890, 94] on div "12/08/2025 – 14/08/2025 Press the down arrow key to interact with the calendar …" at bounding box center [672, 115] width 1218 height 57
click at [909, 100] on div "12/08/2025 – 14/08/2025 Press the down arrow key to interact with the calendar …" at bounding box center [672, 116] width 1218 height 33
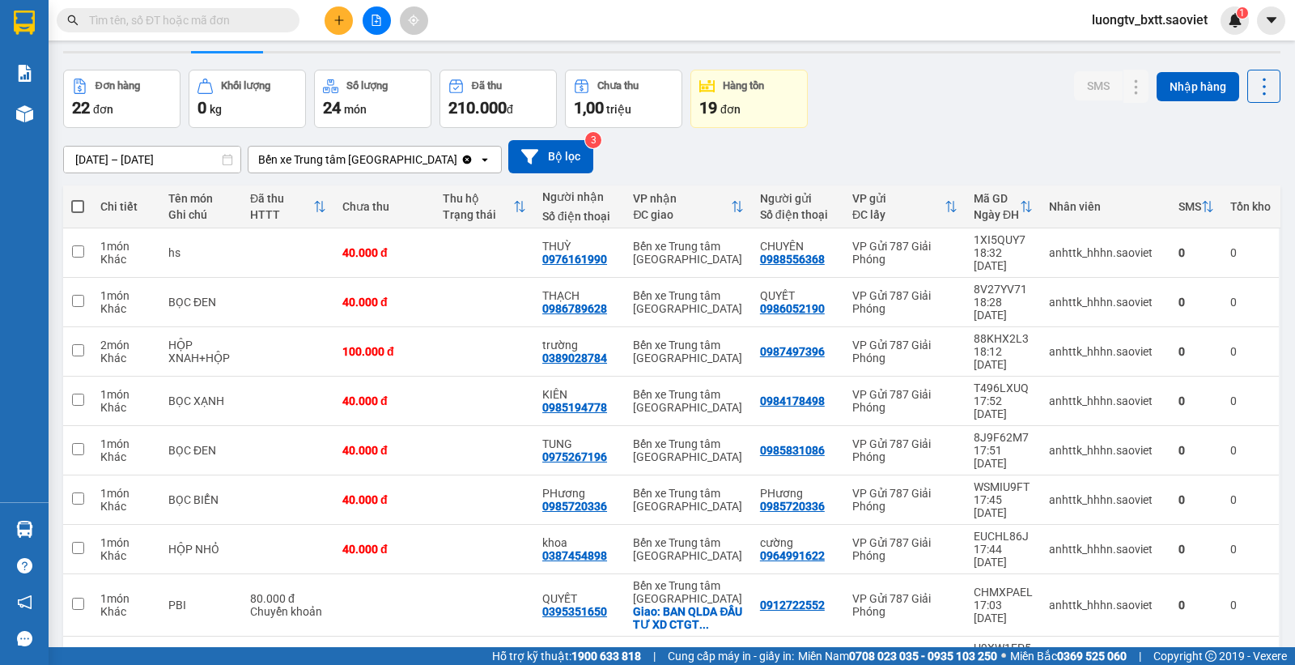
scroll to position [0, 0]
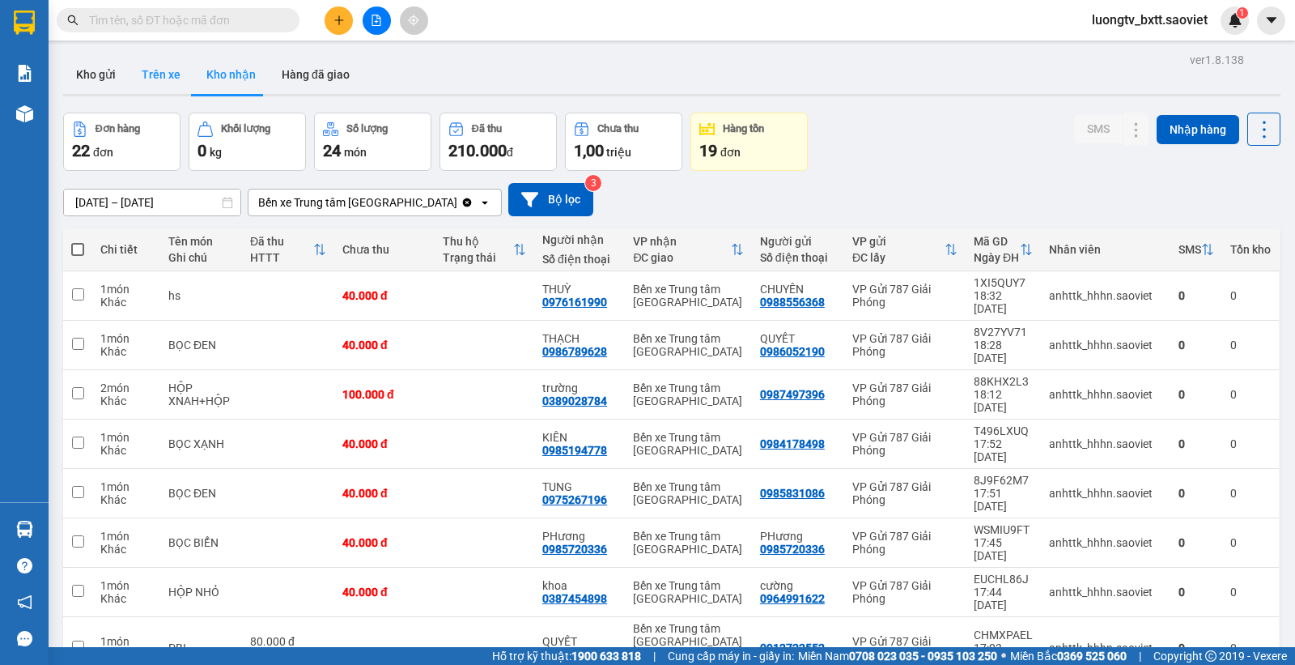
click at [171, 69] on button "Trên xe" at bounding box center [161, 74] width 65 height 39
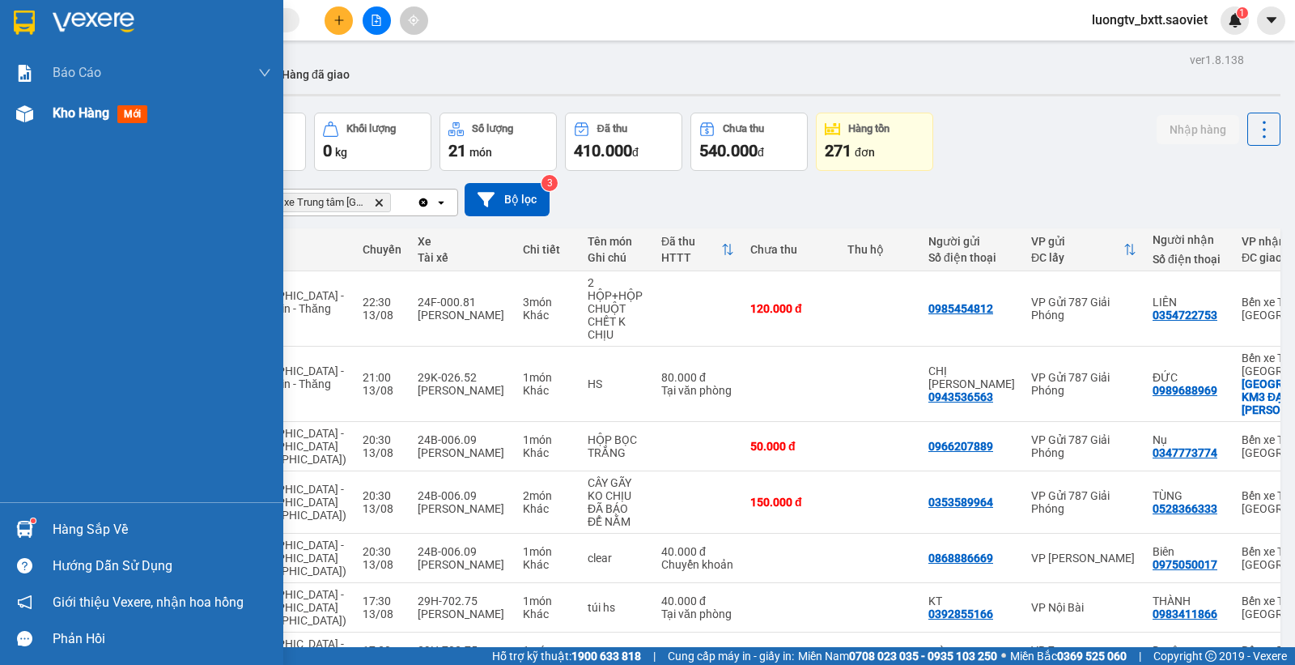
click at [79, 109] on span "Kho hàng" at bounding box center [81, 112] width 57 height 15
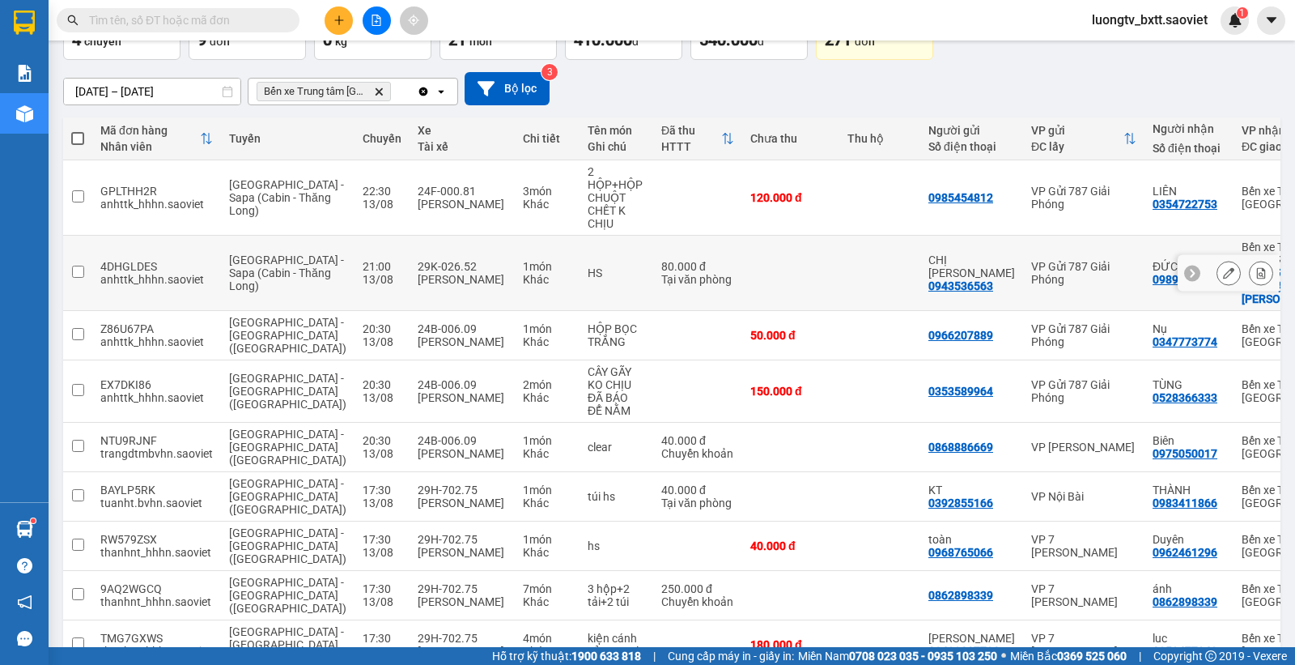
scroll to position [118, 0]
